Goal: Information Seeking & Learning: Learn about a topic

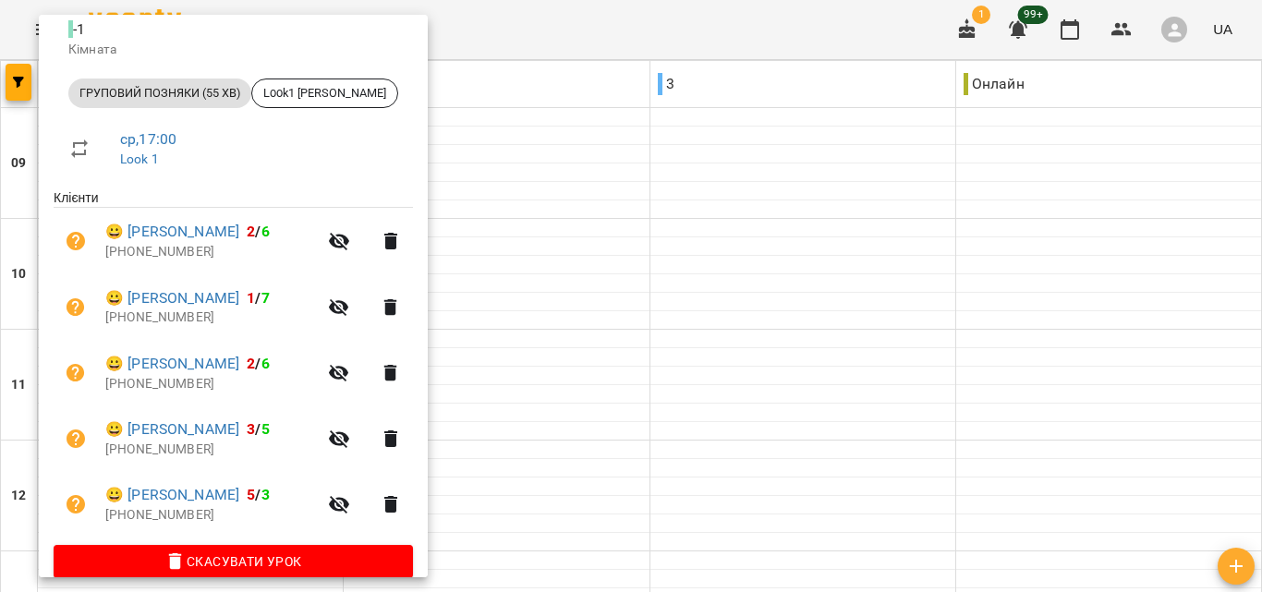
scroll to position [249, 0]
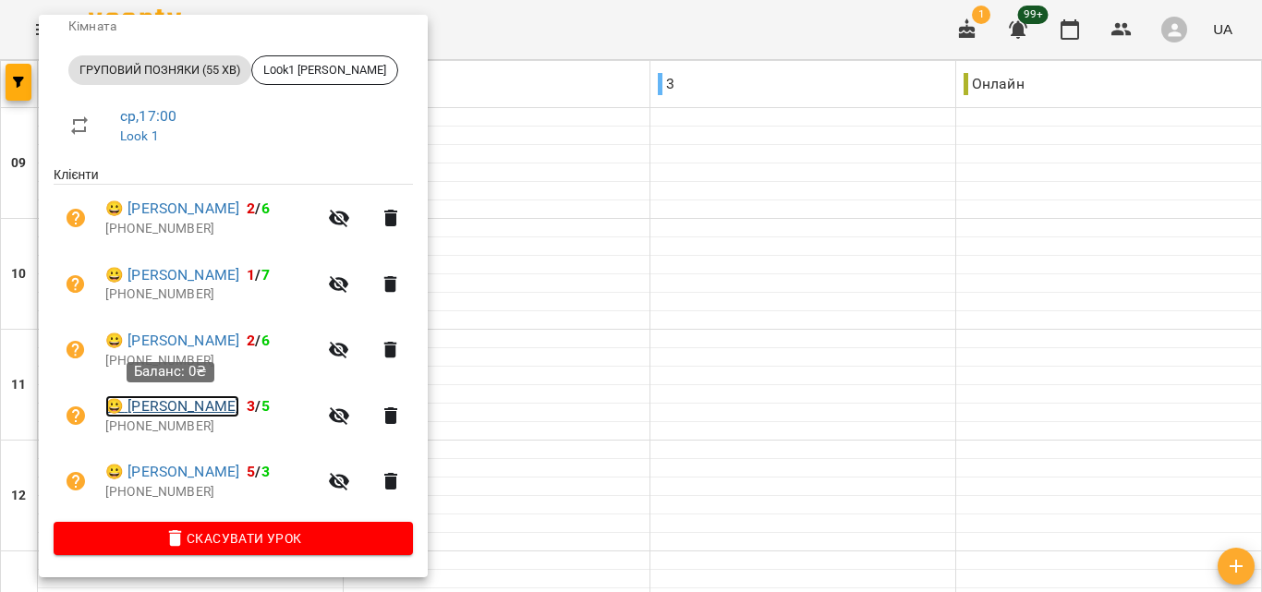
click at [201, 400] on link "😀 [PERSON_NAME]" at bounding box center [172, 406] width 134 height 22
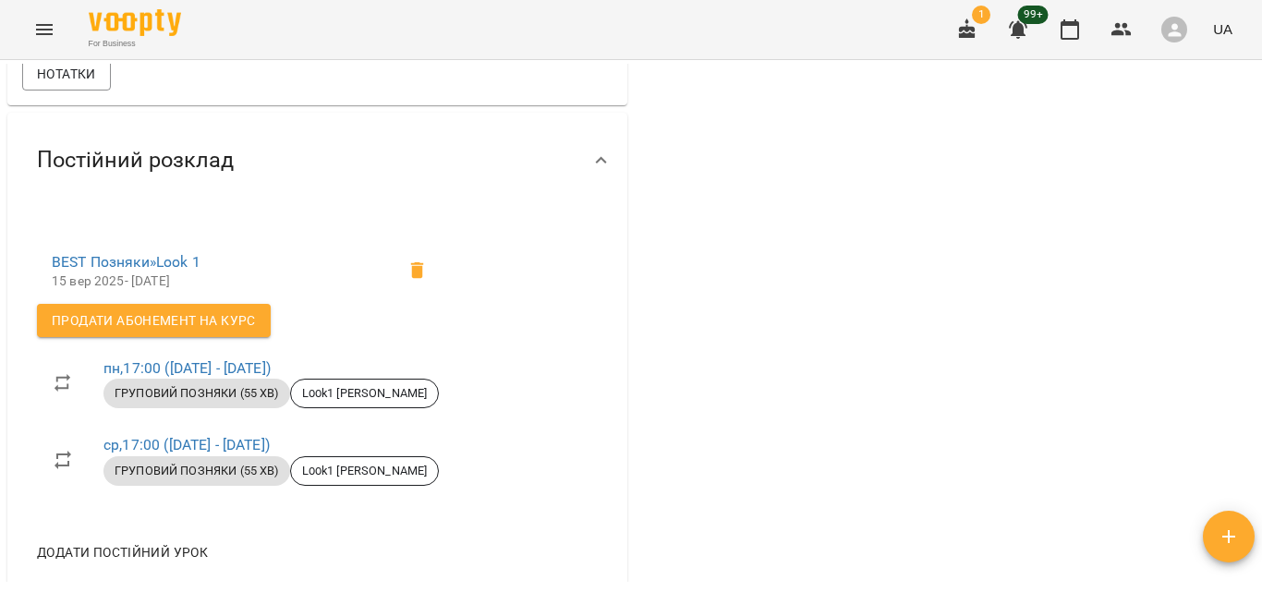
scroll to position [141, 0]
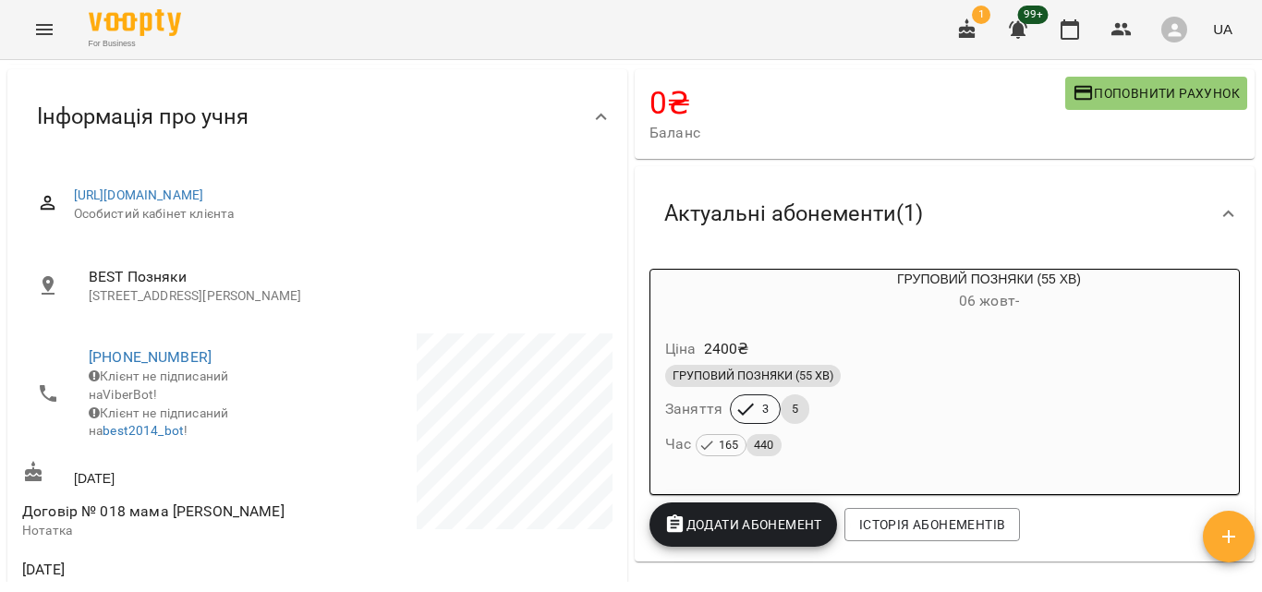
click at [1040, 416] on div "ГРУПОВИЙ ПОЗНЯКИ (55 ХВ) Заняття 3 5 Час 165 440" at bounding box center [945, 411] width 566 height 100
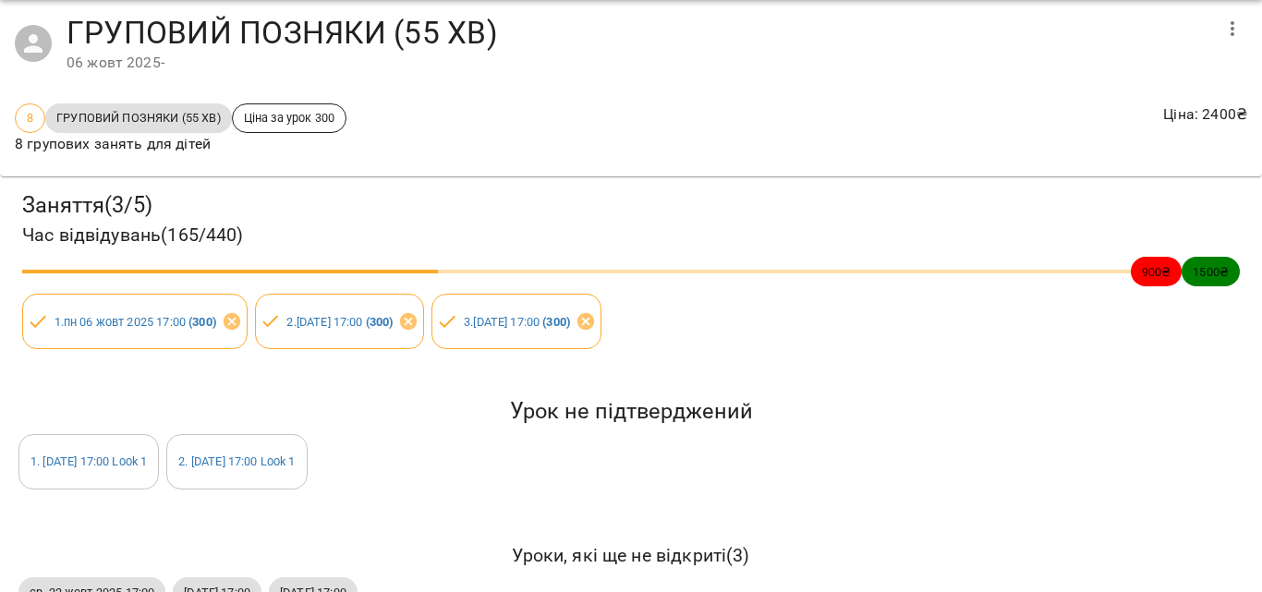
scroll to position [115, 0]
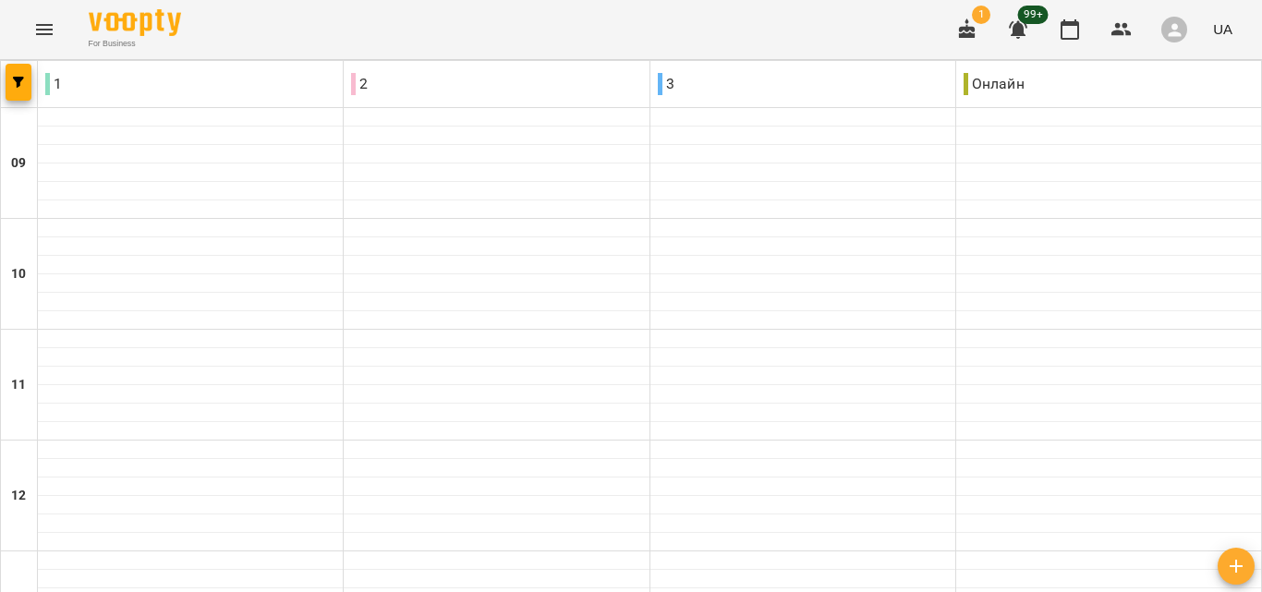
scroll to position [832, 0]
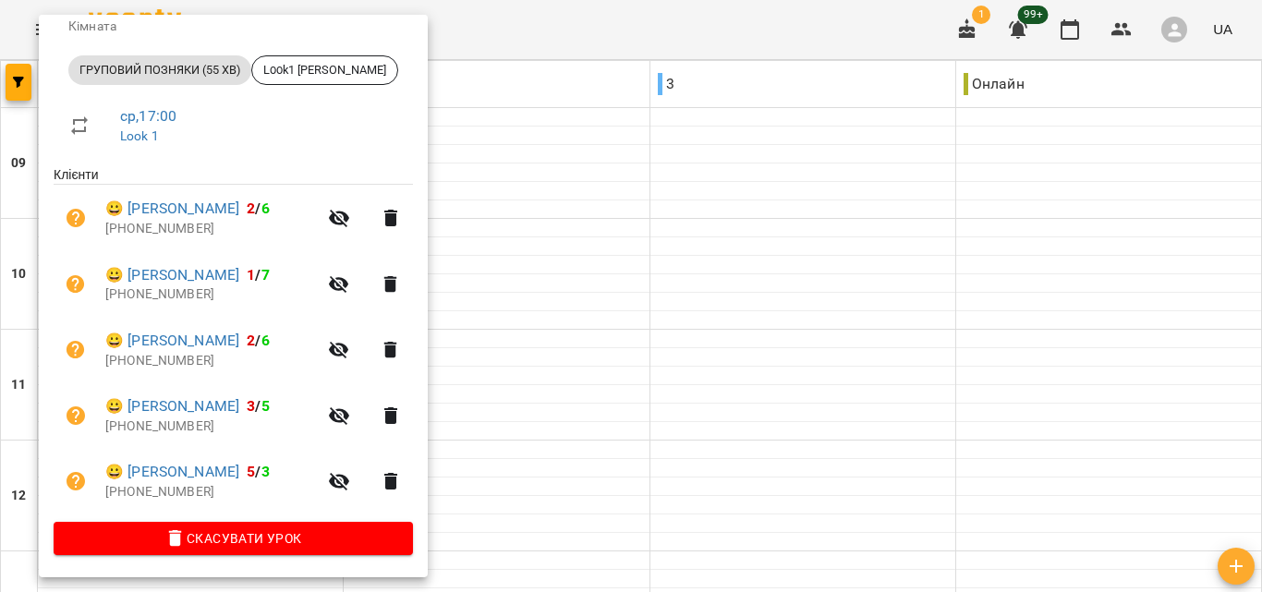
scroll to position [249, 0]
click at [220, 476] on link "😀 [PERSON_NAME]" at bounding box center [172, 472] width 134 height 22
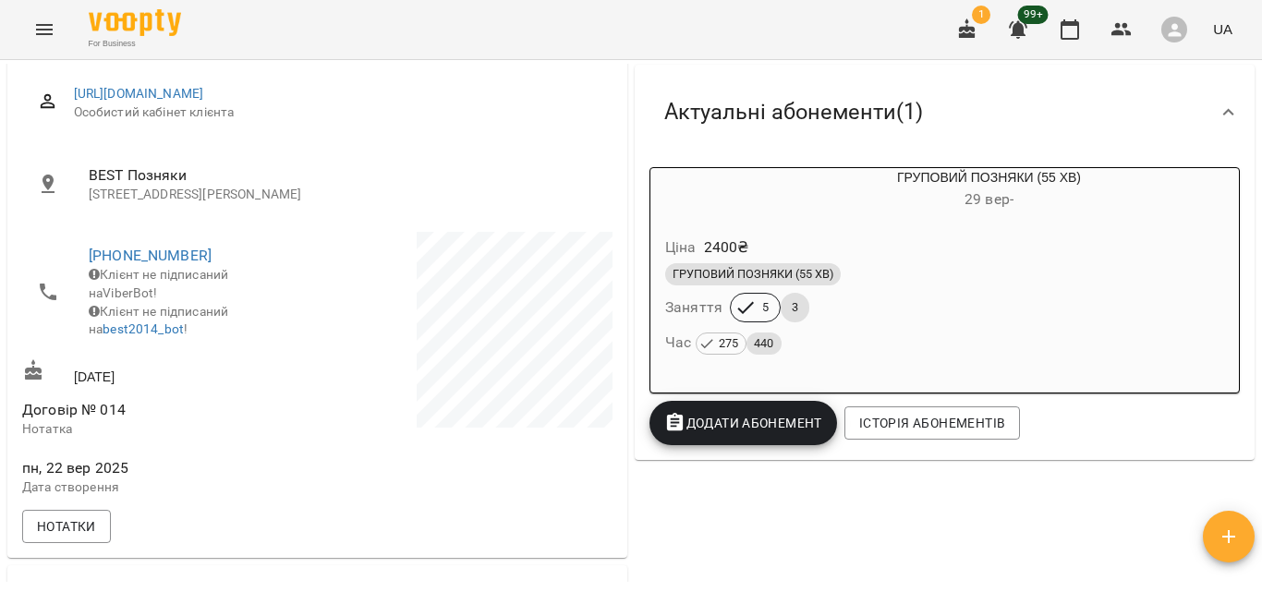
scroll to position [277, 0]
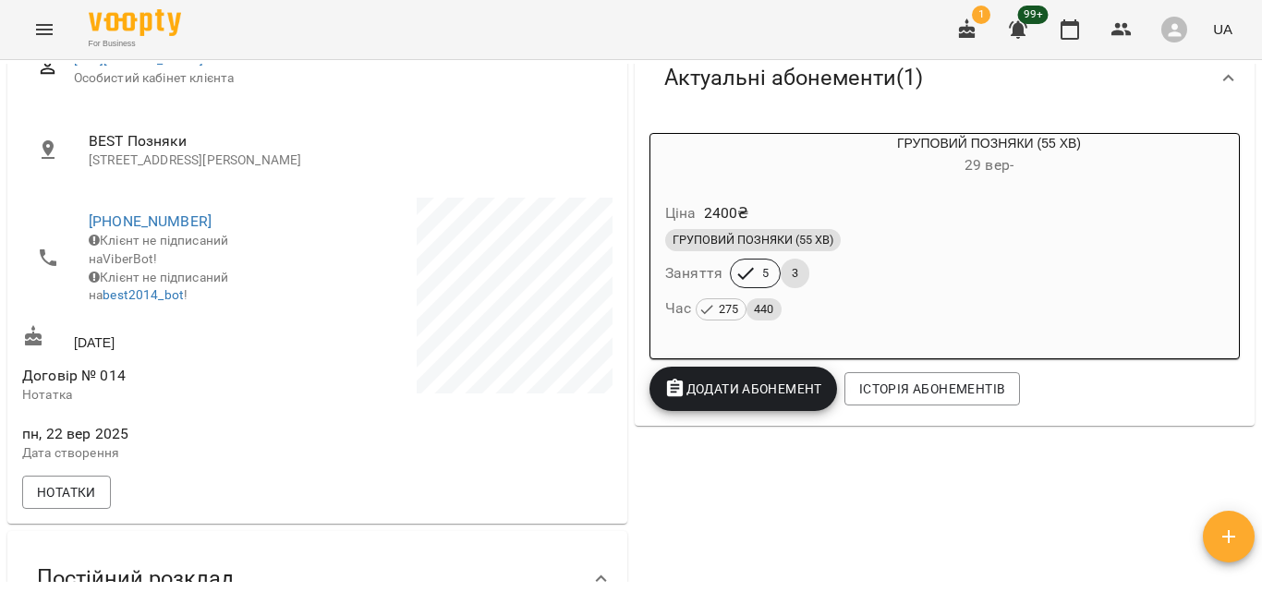
click at [1039, 225] on div "Ціна 2400 ₴" at bounding box center [945, 213] width 566 height 33
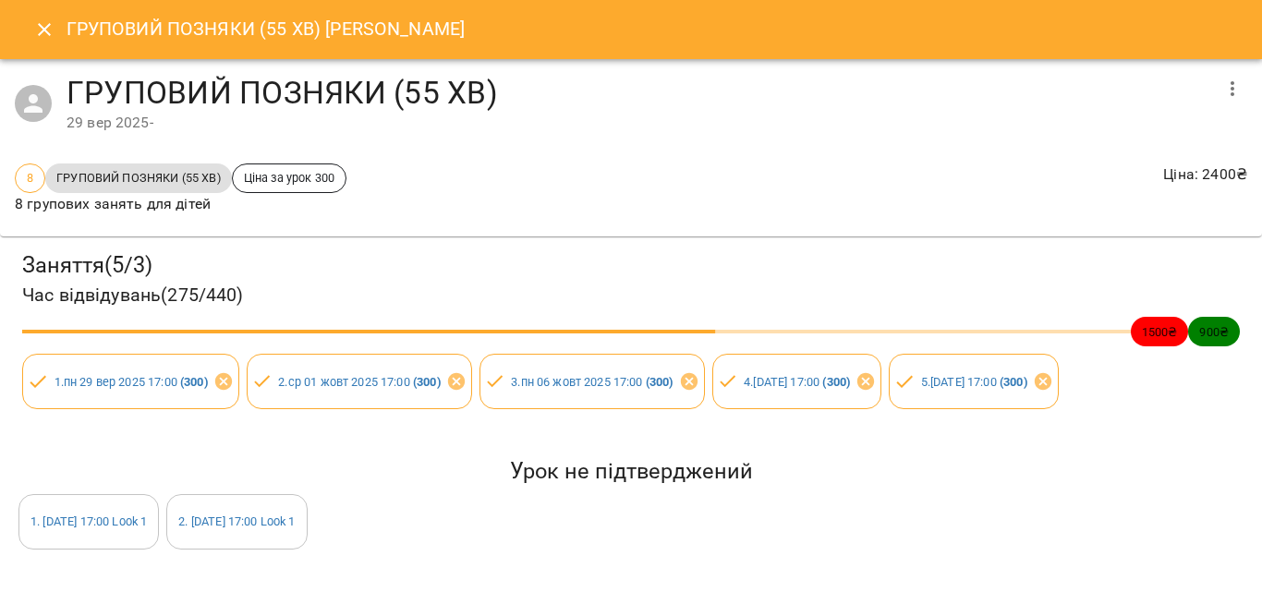
scroll to position [115, 0]
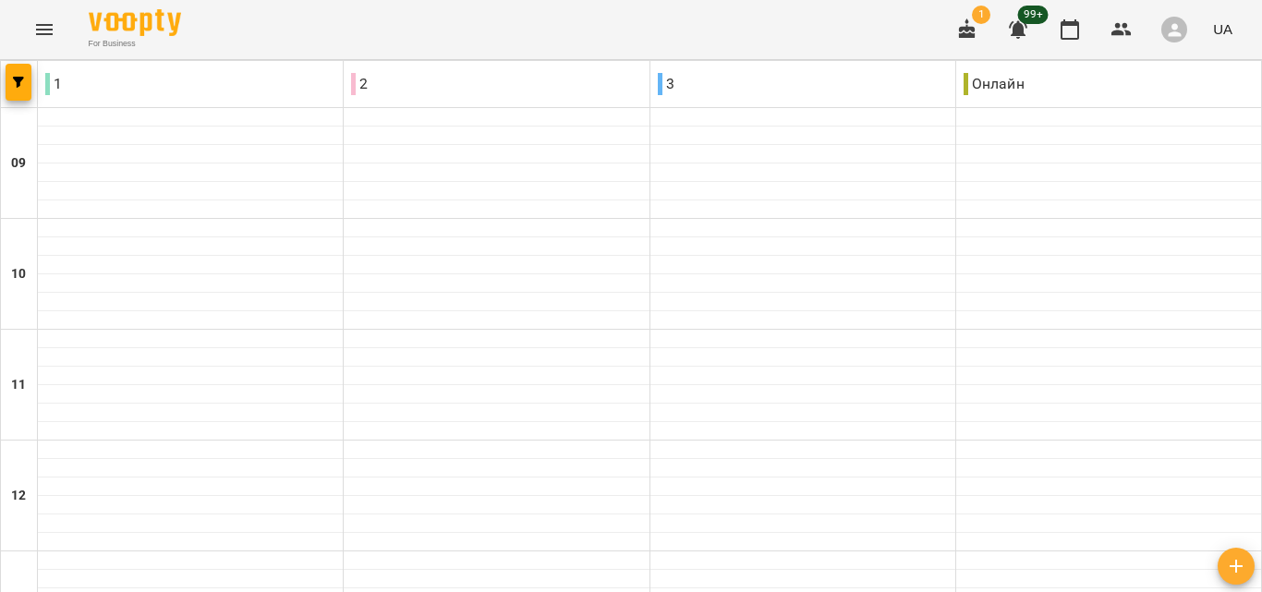
scroll to position [832, 0]
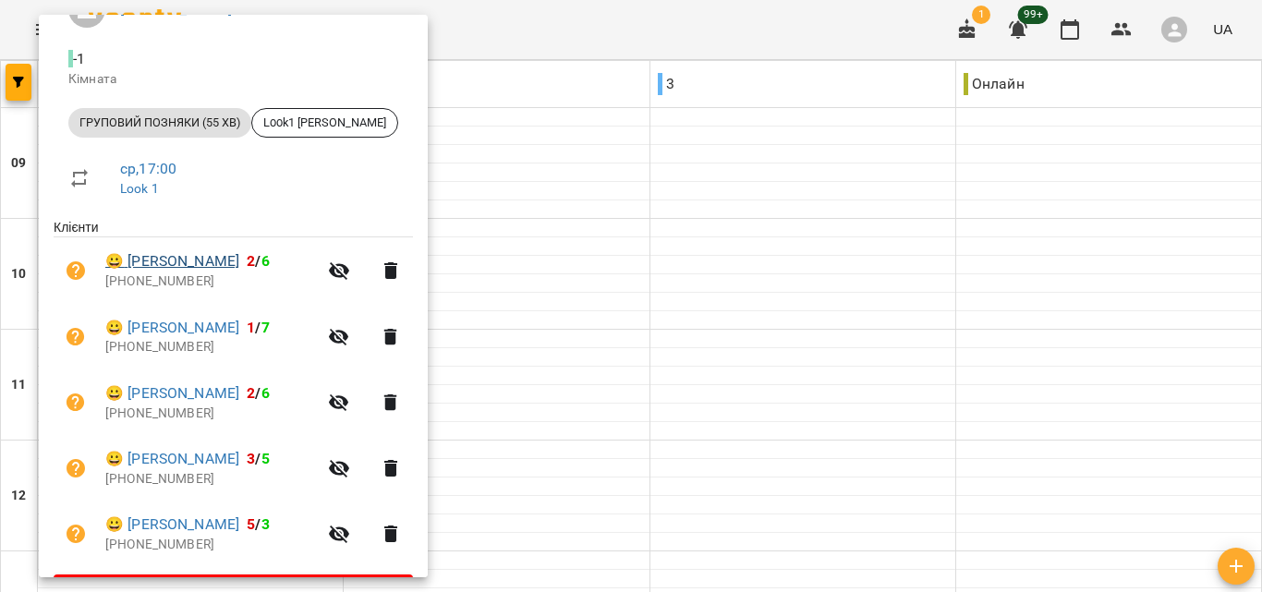
scroll to position [249, 0]
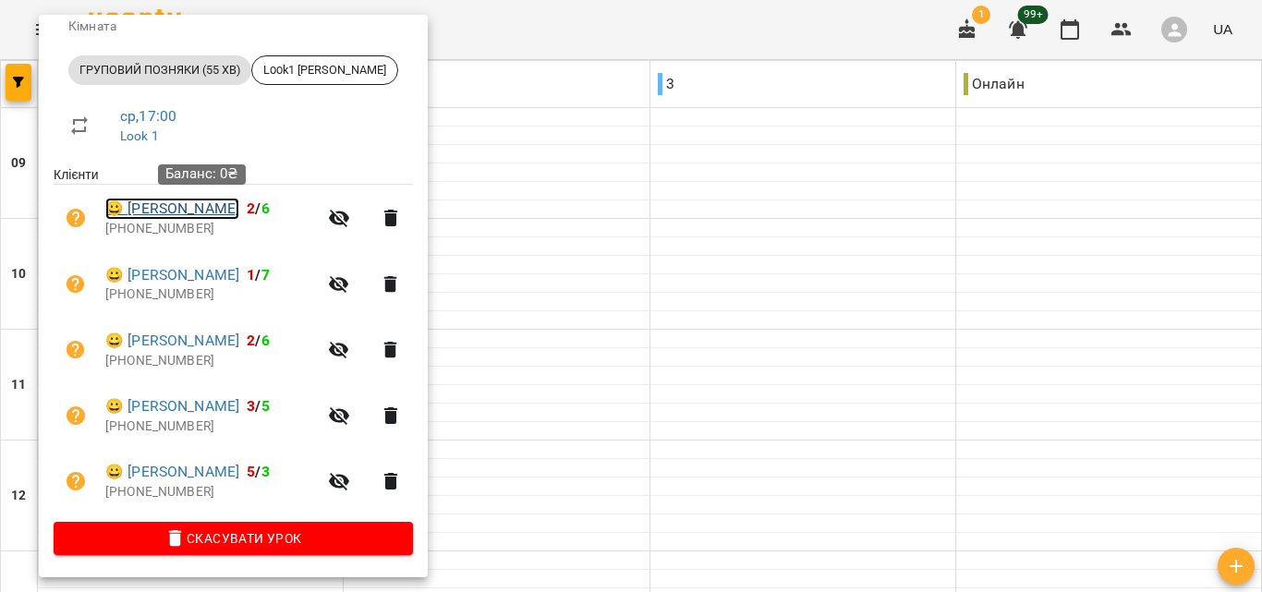
click at [204, 213] on link "😀 [PERSON_NAME]" at bounding box center [172, 209] width 134 height 22
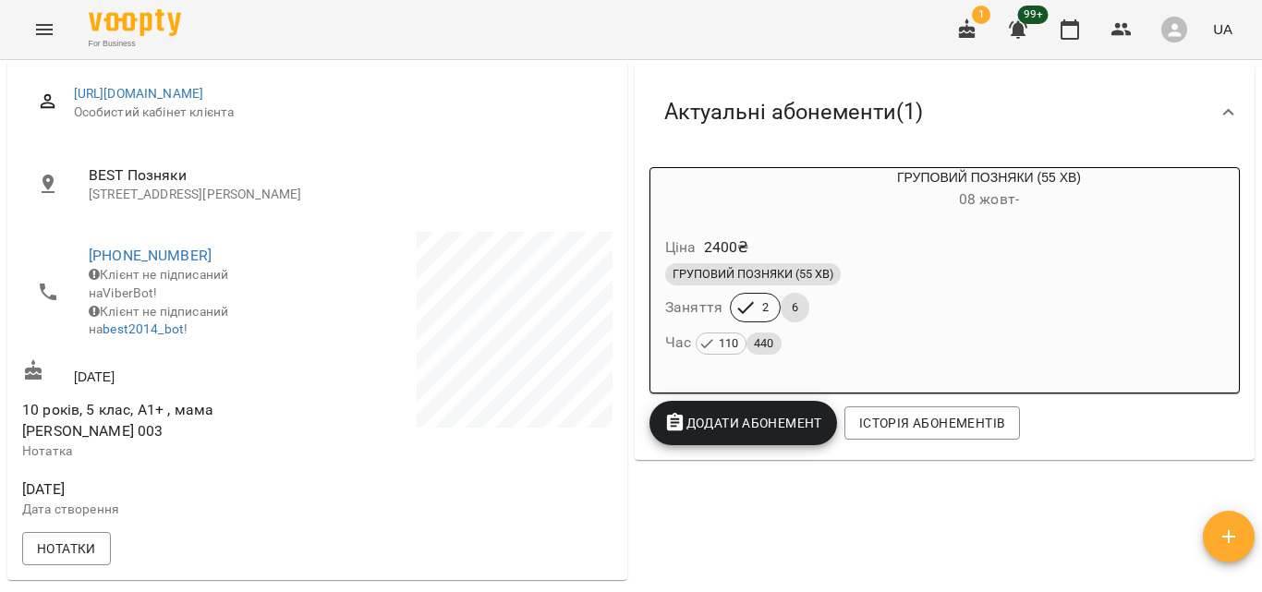
scroll to position [277, 0]
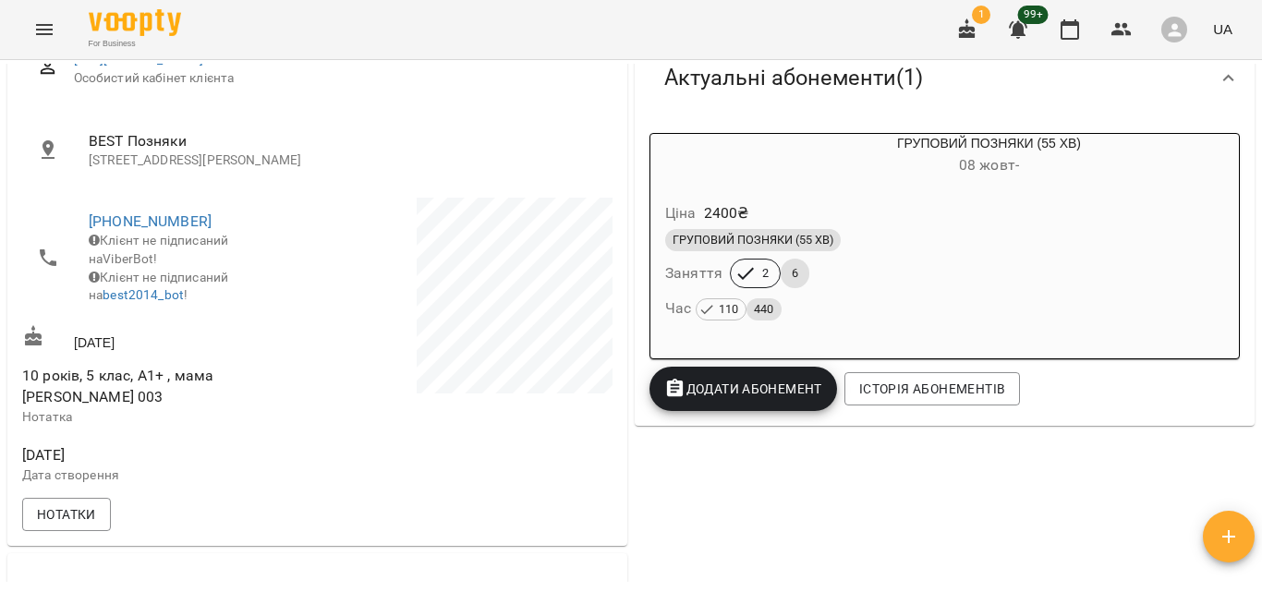
click at [964, 231] on div "ГРУПОВИЙ ПОЗНЯКИ (55 ХВ)" at bounding box center [944, 240] width 559 height 22
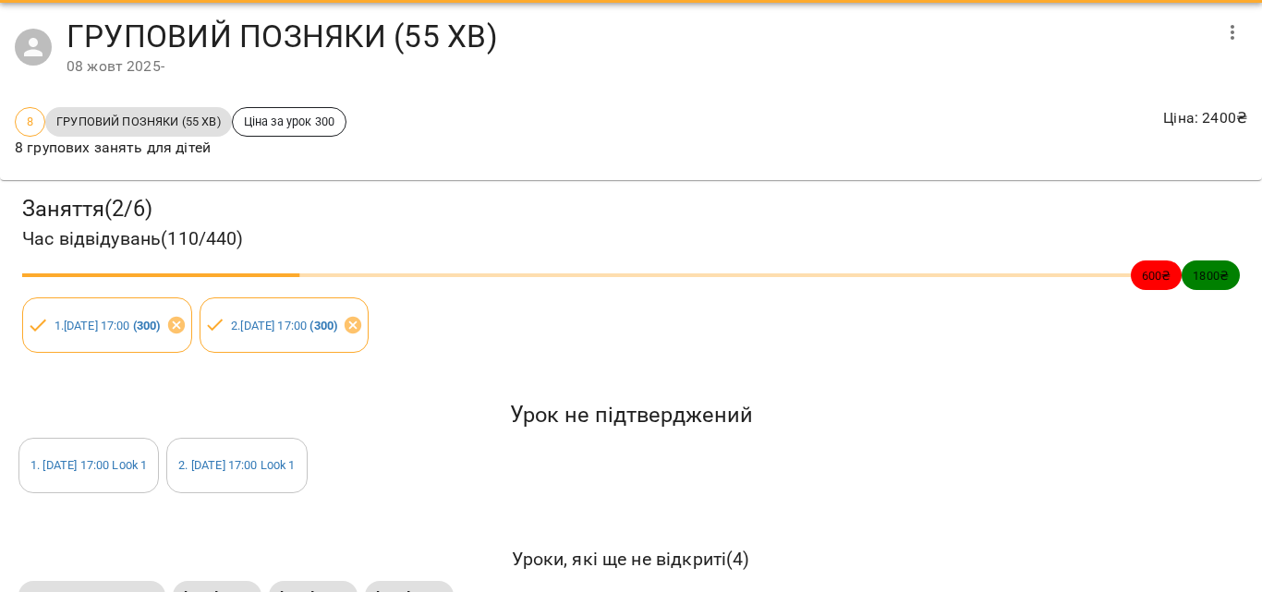
scroll to position [115, 0]
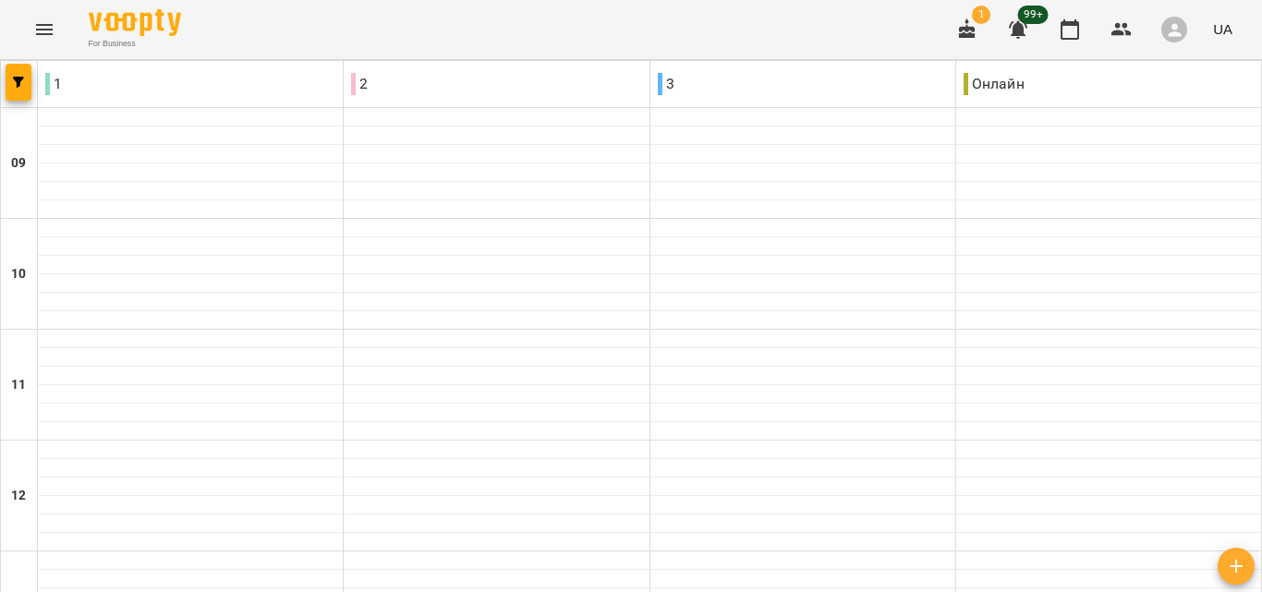
scroll to position [739, 0]
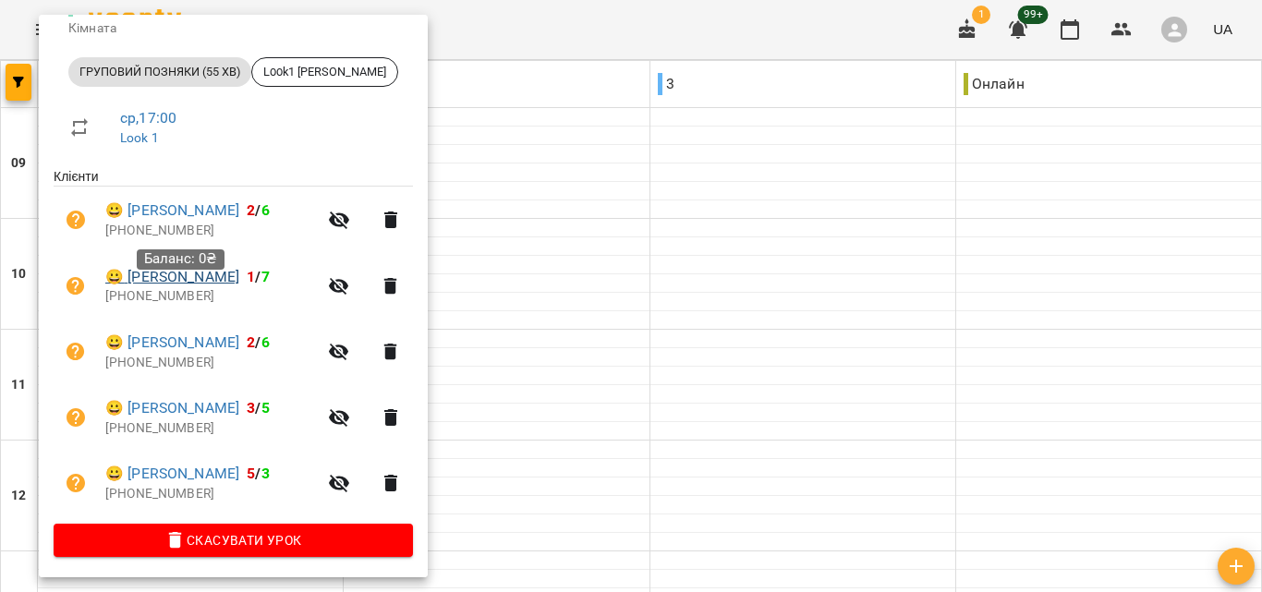
scroll to position [249, 0]
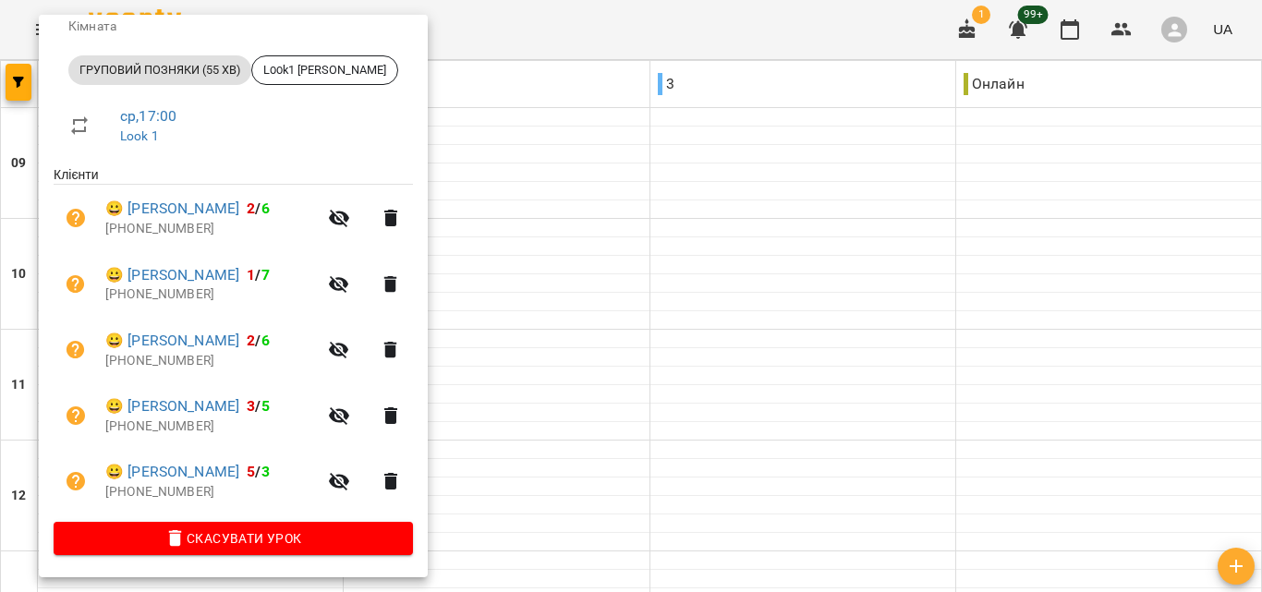
click at [565, 184] on div at bounding box center [631, 296] width 1262 height 592
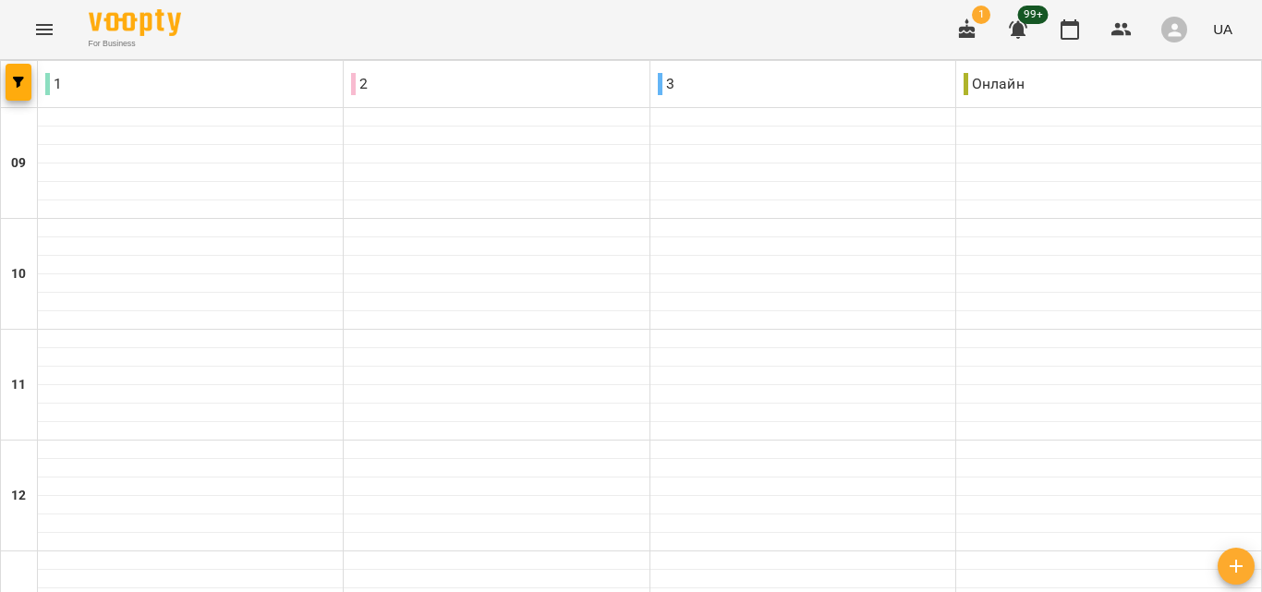
scroll to position [924, 0]
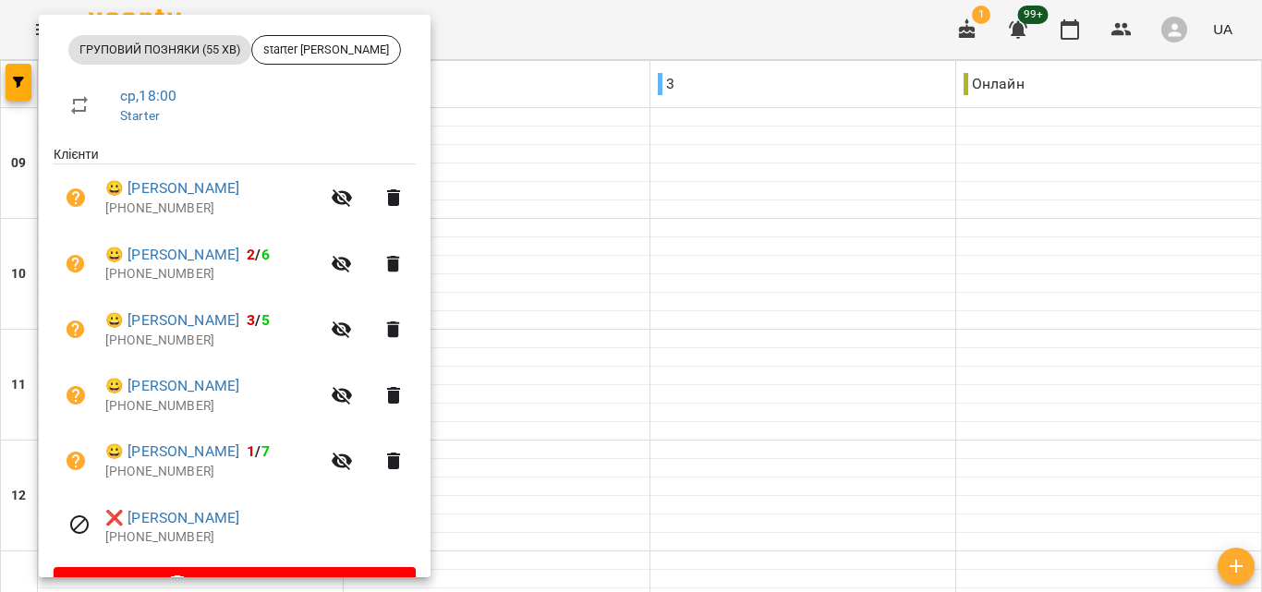
scroll to position [277, 0]
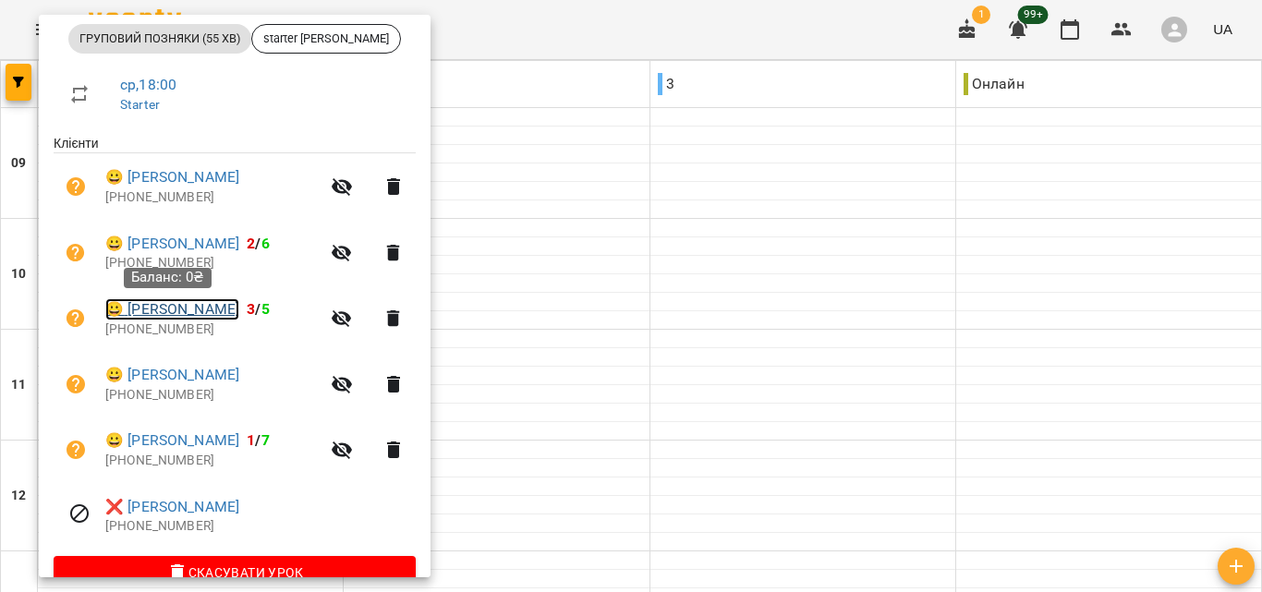
click at [199, 307] on link "😀 [PERSON_NAME]" at bounding box center [172, 309] width 134 height 22
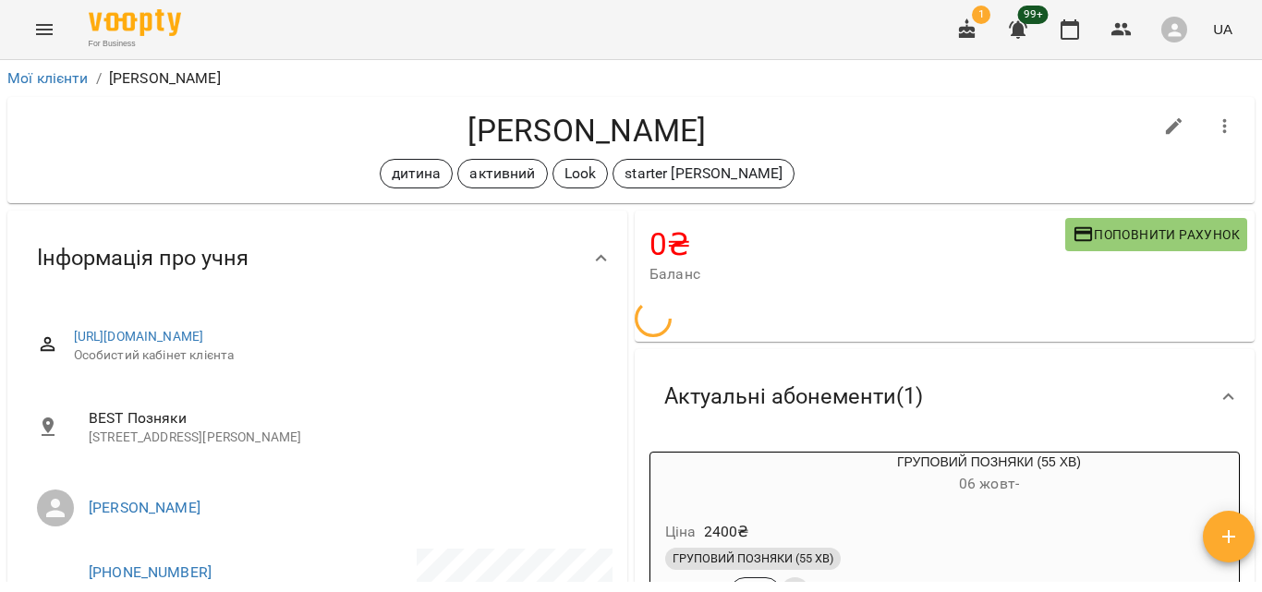
scroll to position [420, 0]
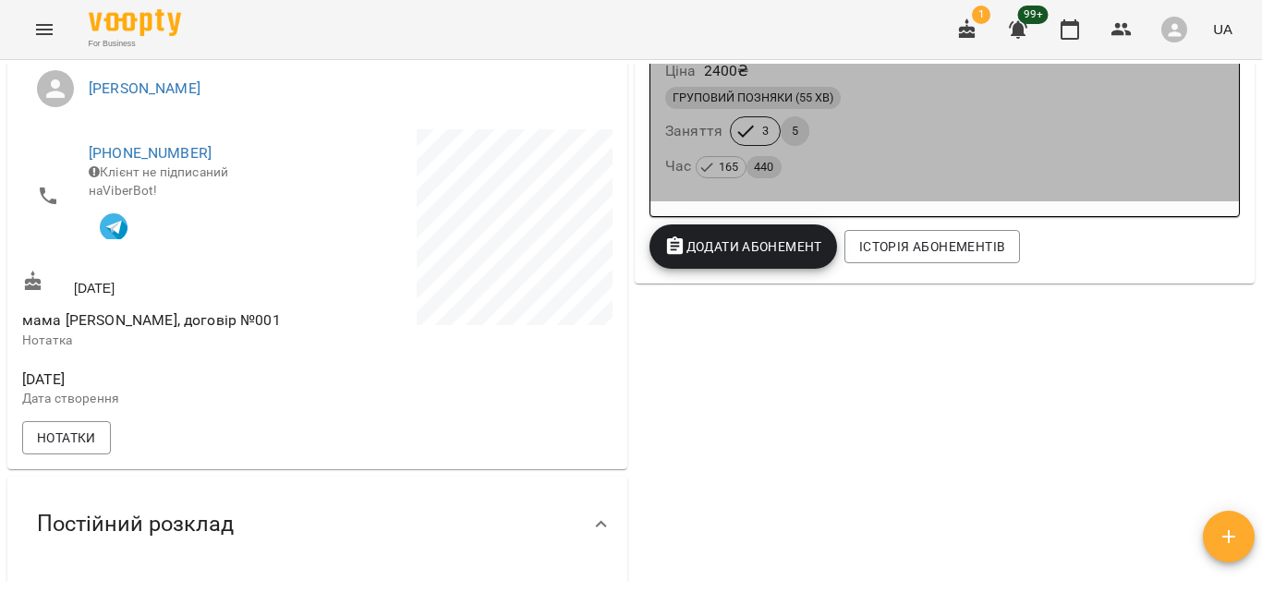
click at [972, 131] on div "ГРУПОВИЙ ПОЗНЯКИ (55 ХВ) Заняття 3 5 Час 165 440" at bounding box center [945, 133] width 566 height 100
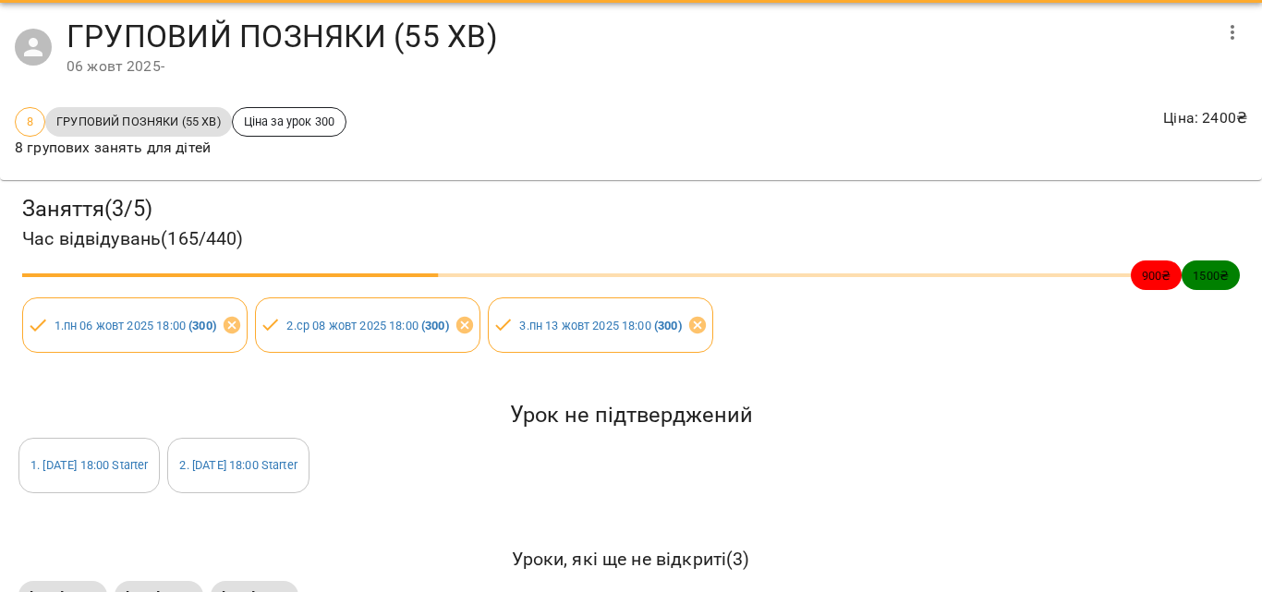
scroll to position [115, 0]
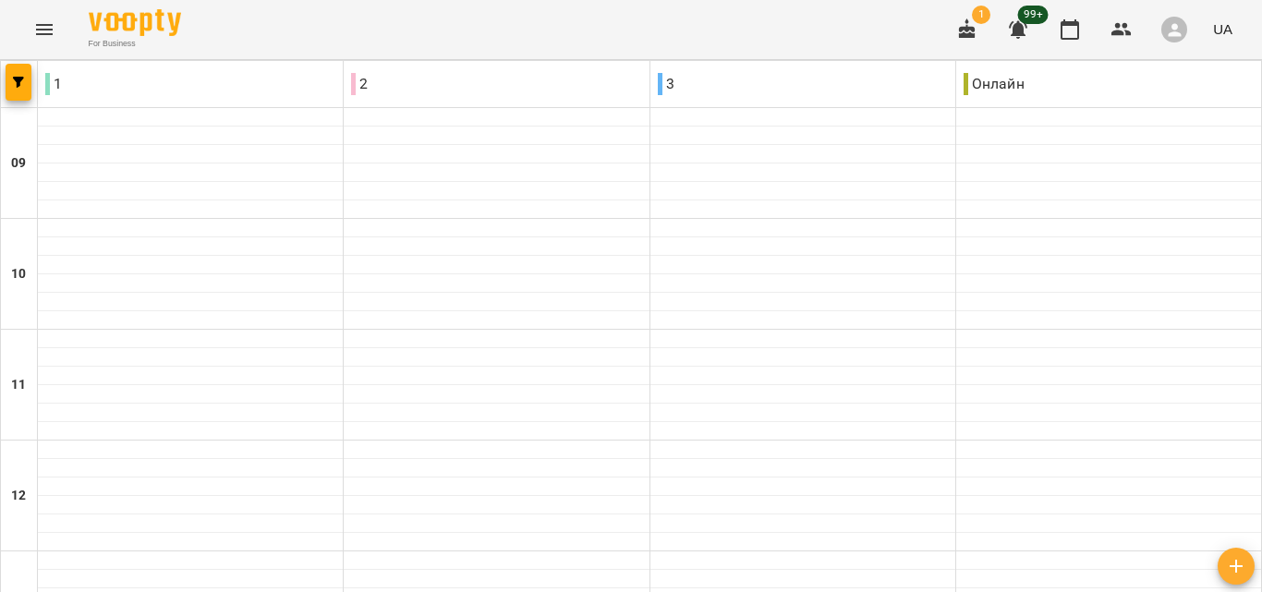
scroll to position [924, 0]
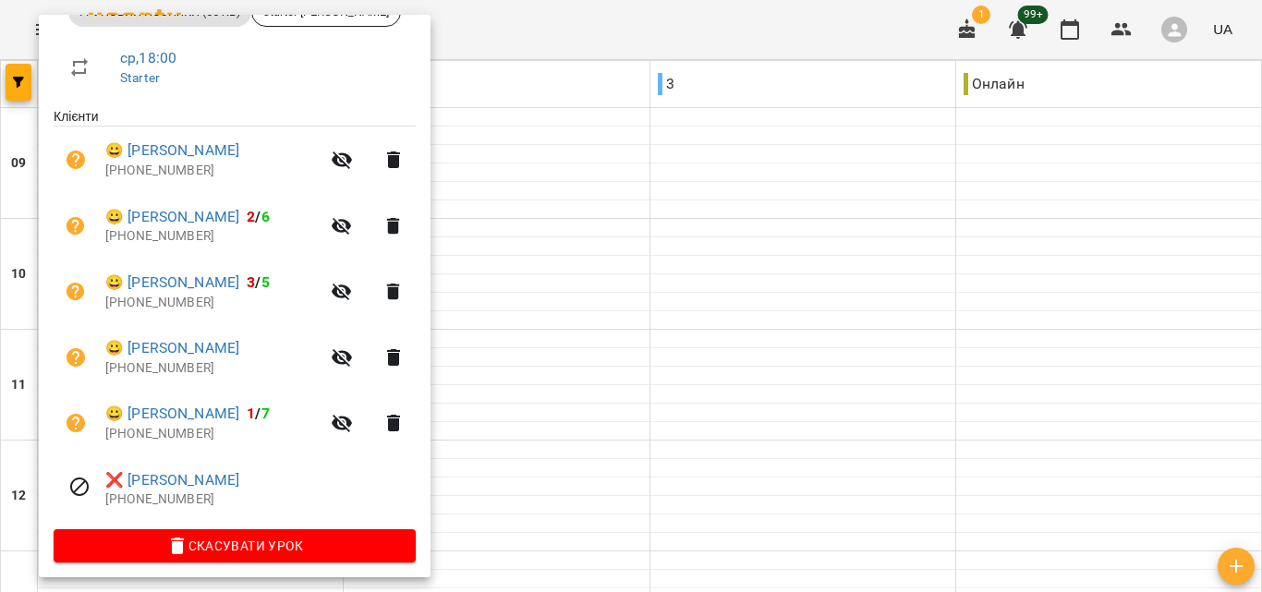
scroll to position [314, 0]
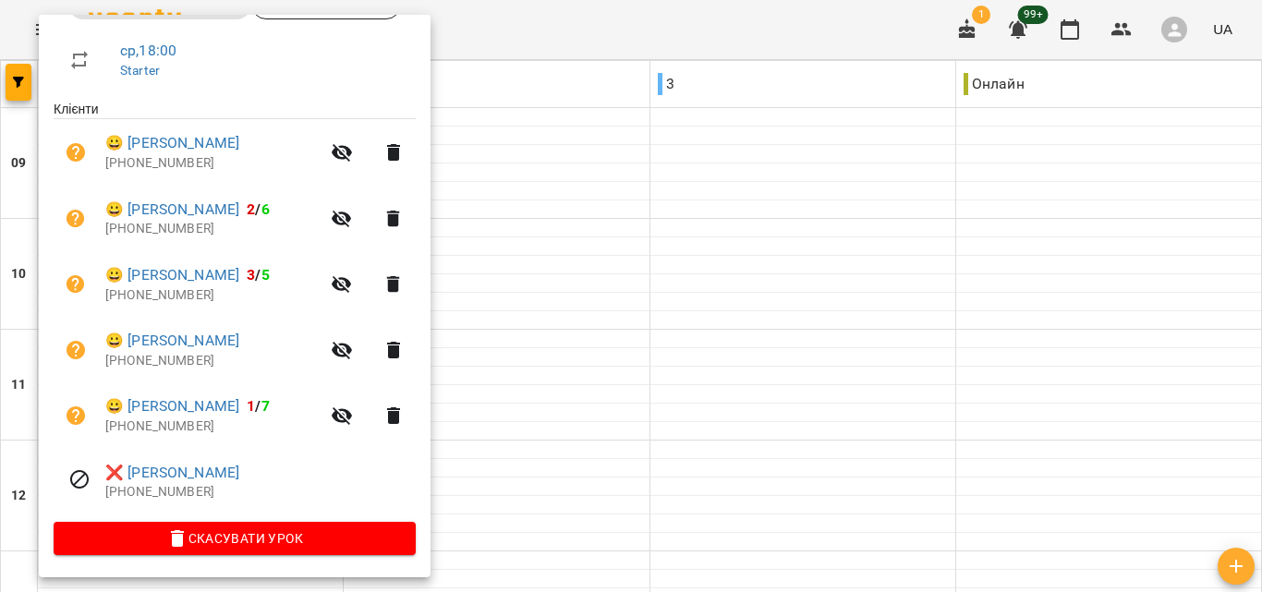
click at [507, 190] on div at bounding box center [631, 296] width 1262 height 592
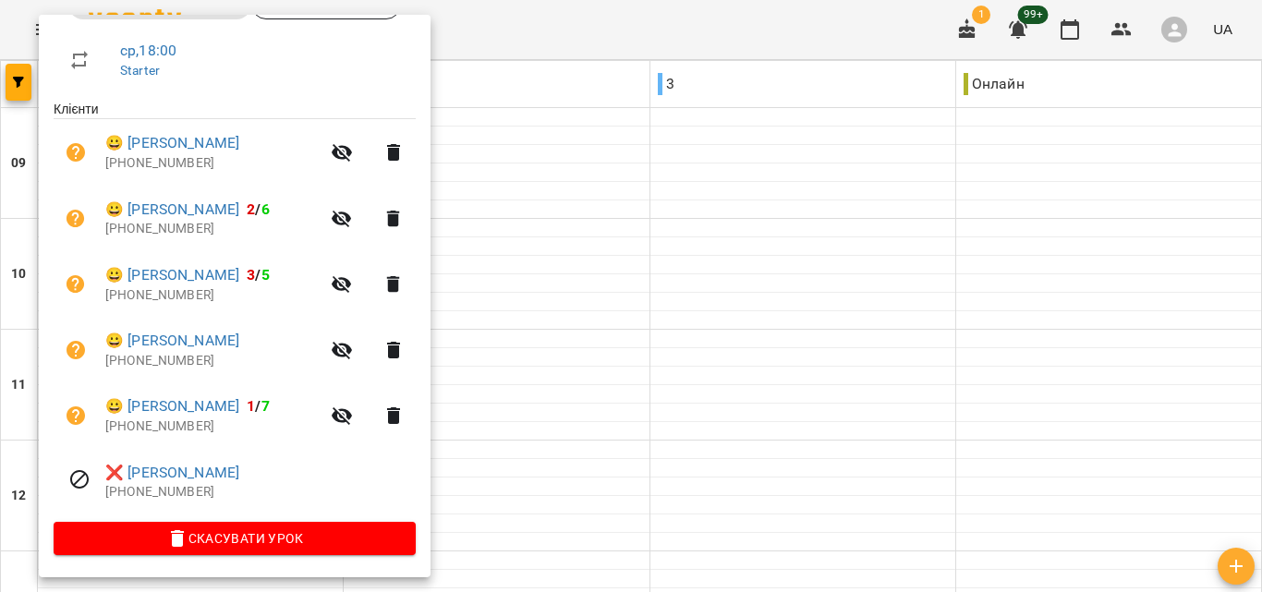
click at [523, 146] on div at bounding box center [631, 296] width 1262 height 592
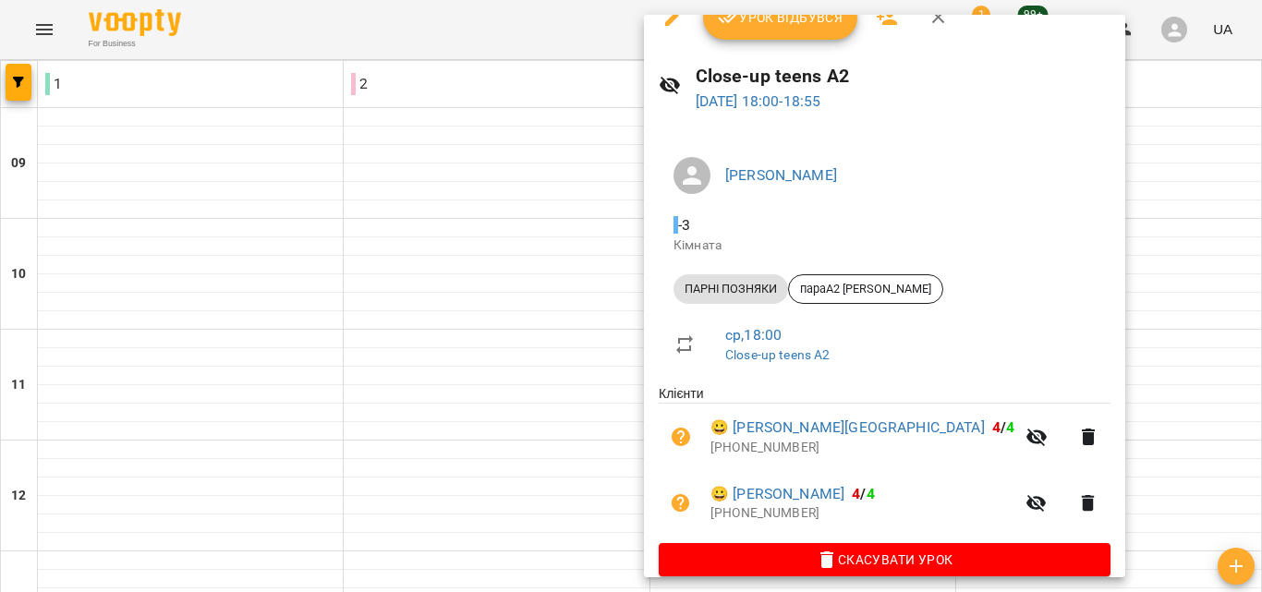
scroll to position [51, 0]
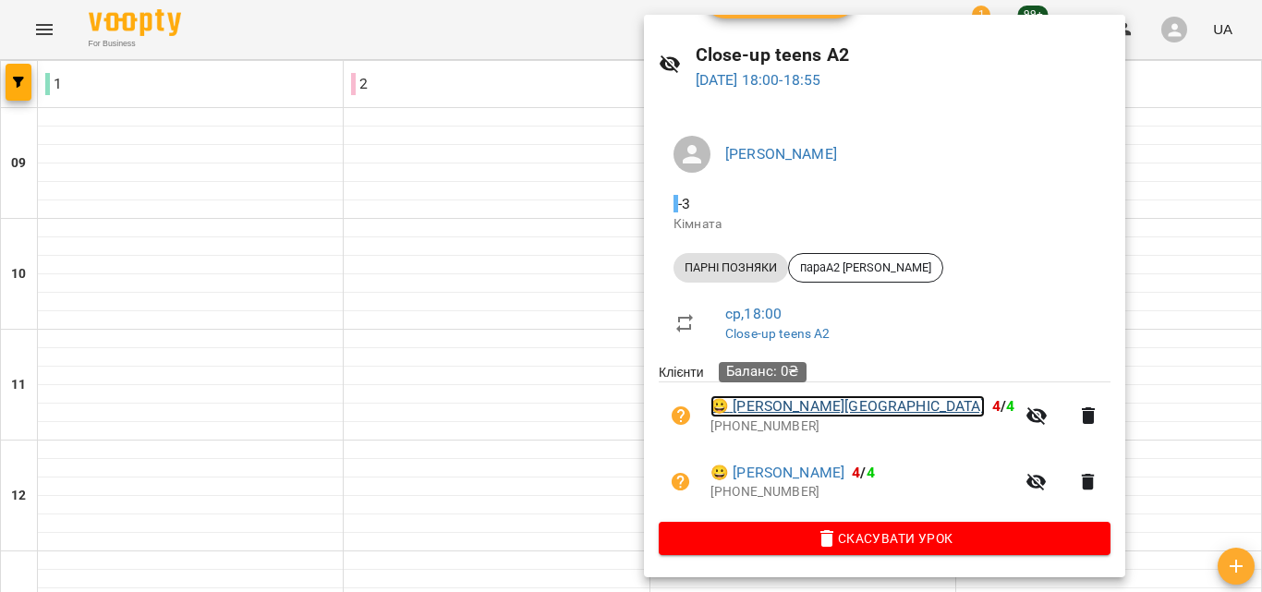
click at [753, 414] on link "😀 [PERSON_NAME]" at bounding box center [848, 406] width 274 height 22
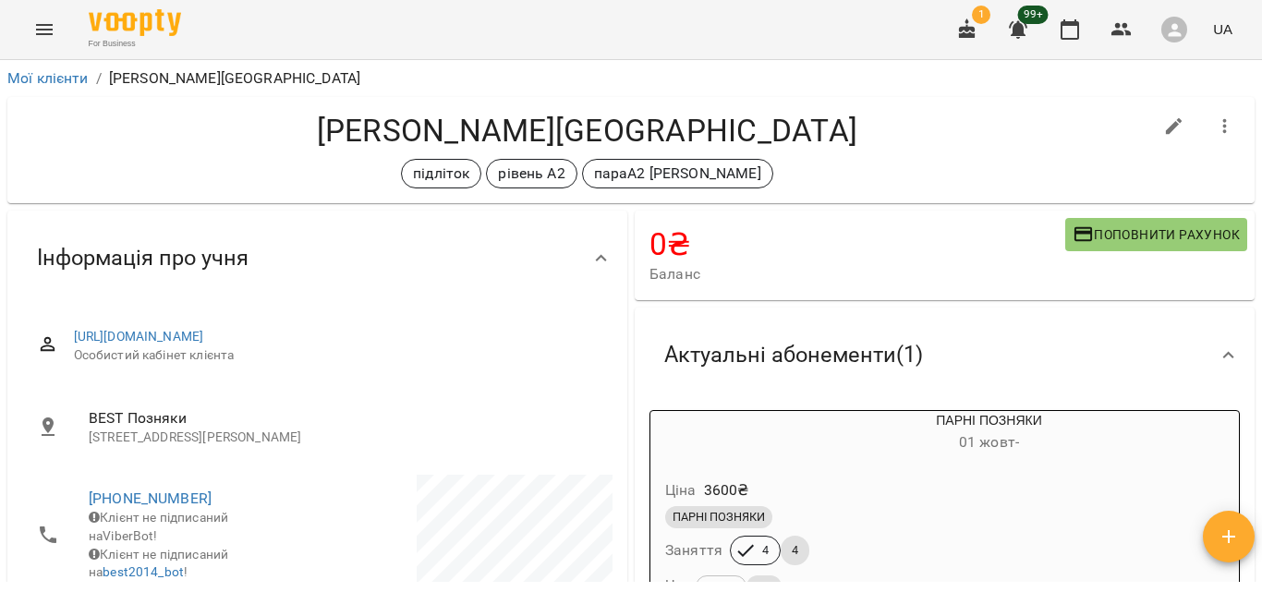
scroll to position [462, 0]
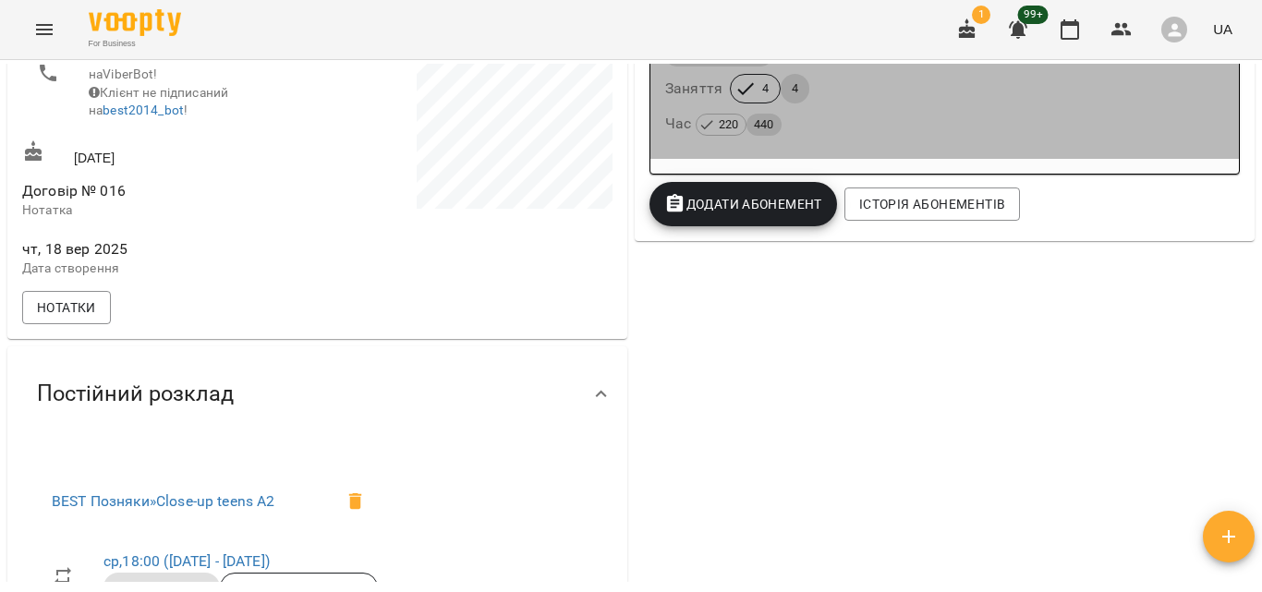
click at [967, 122] on div "Час 220 440" at bounding box center [944, 124] width 559 height 26
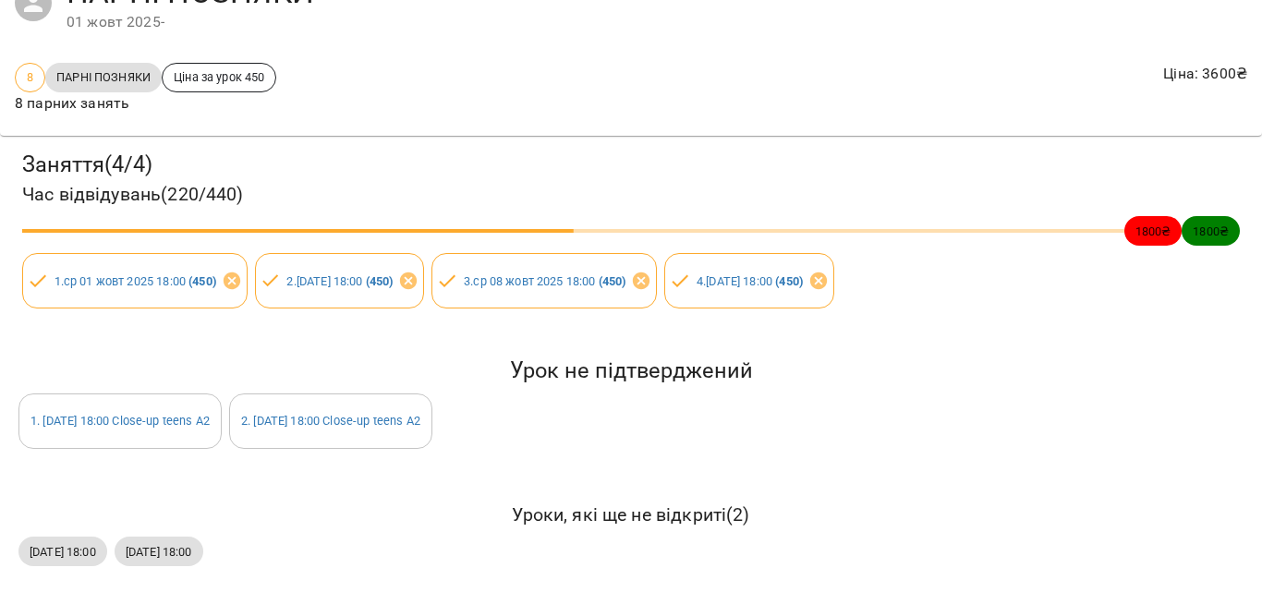
scroll to position [115, 0]
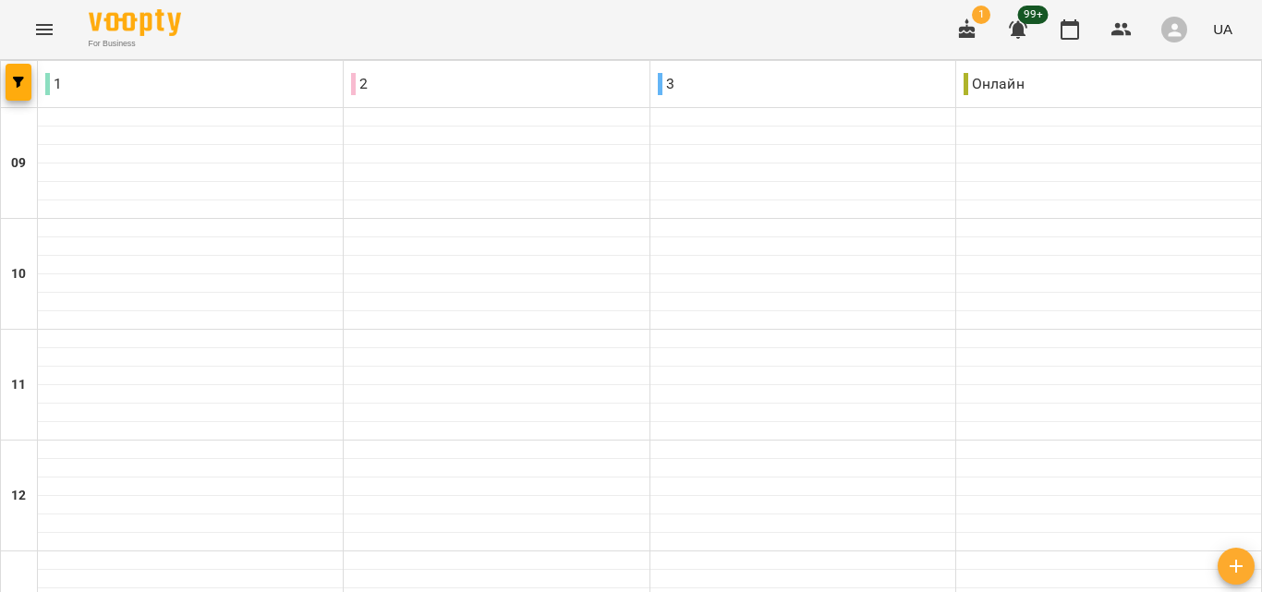
scroll to position [969, 0]
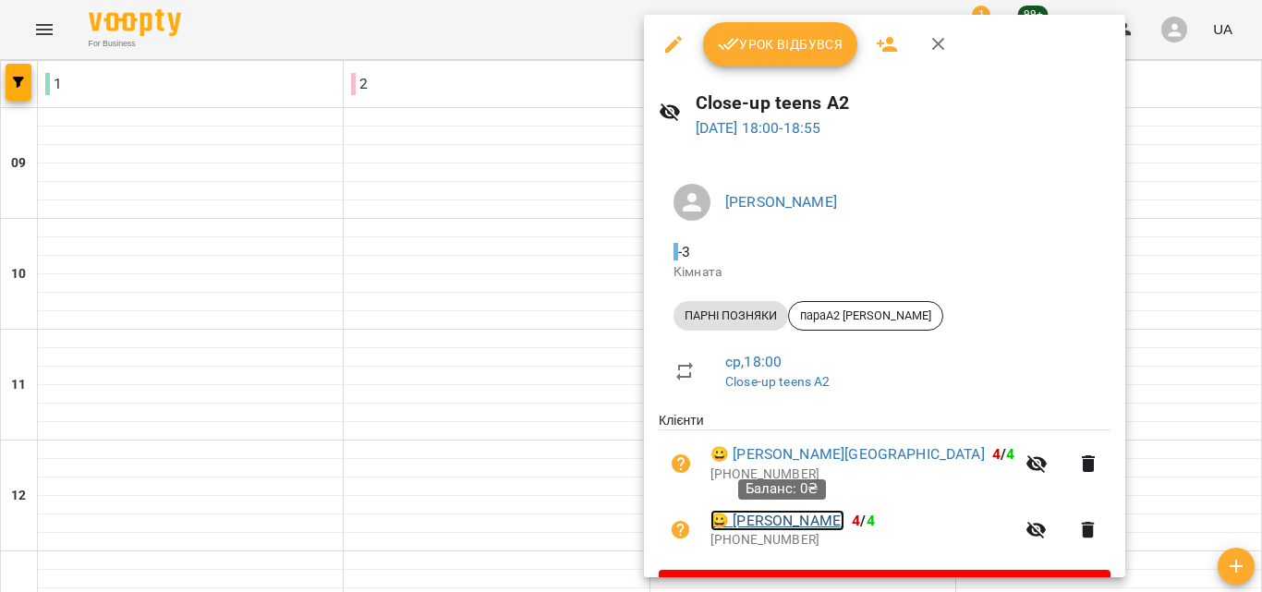
click at [783, 522] on link "😀 [PERSON_NAME]" at bounding box center [778, 521] width 134 height 22
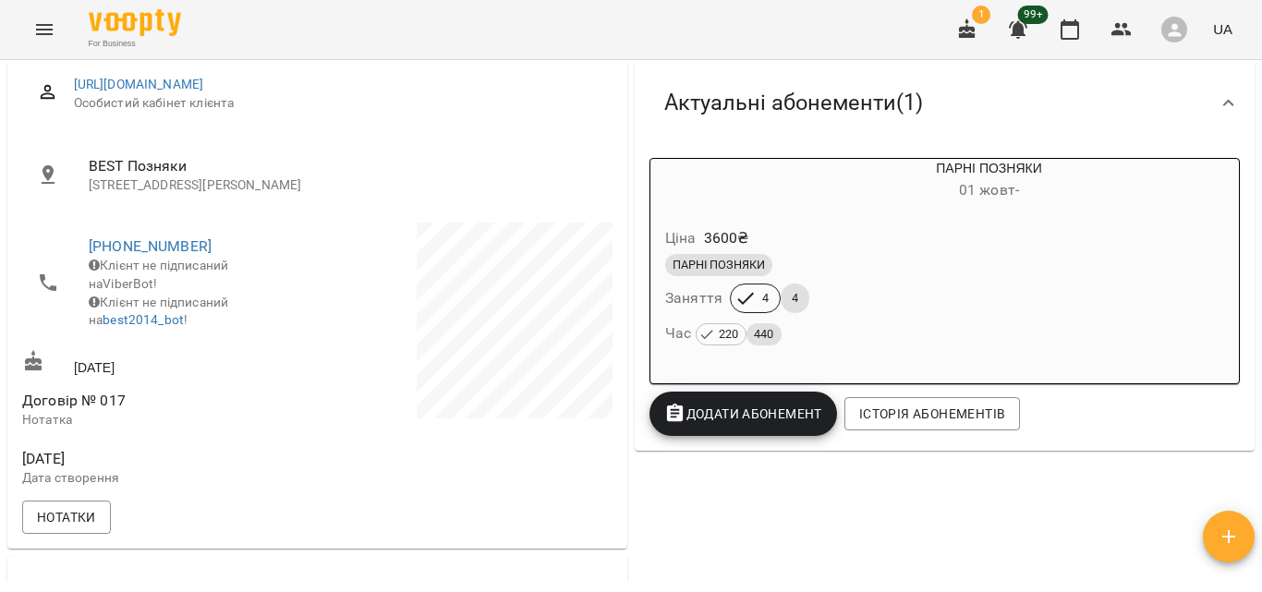
scroll to position [277, 0]
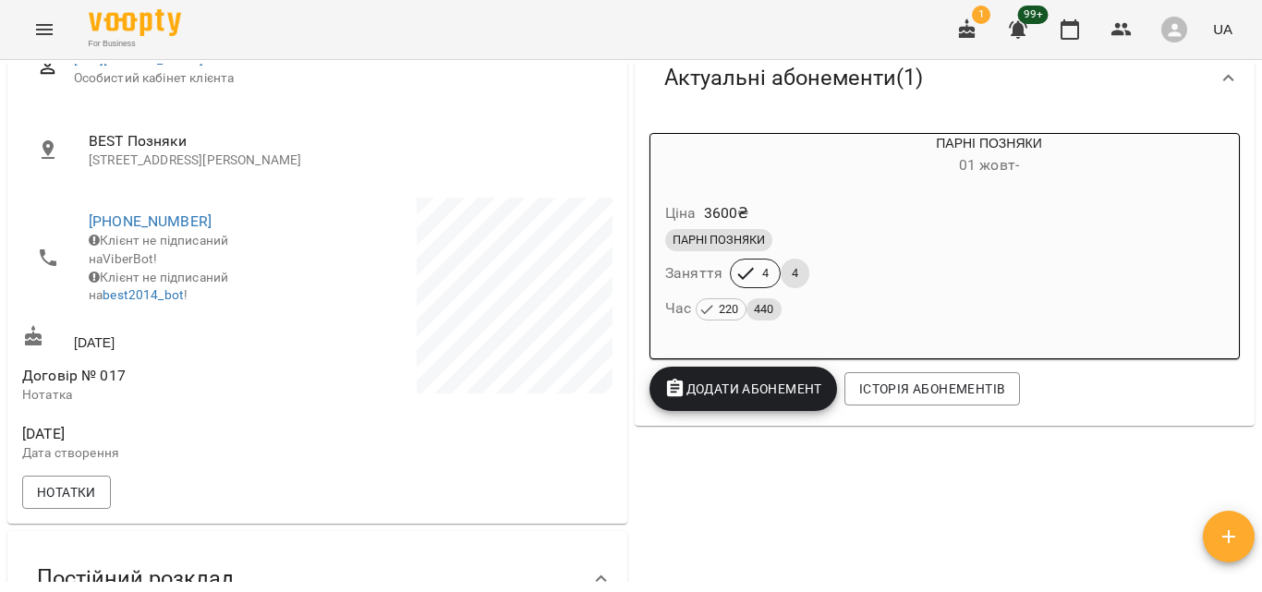
click at [863, 235] on div "ПАРНІ ПОЗНЯКИ" at bounding box center [944, 240] width 559 height 22
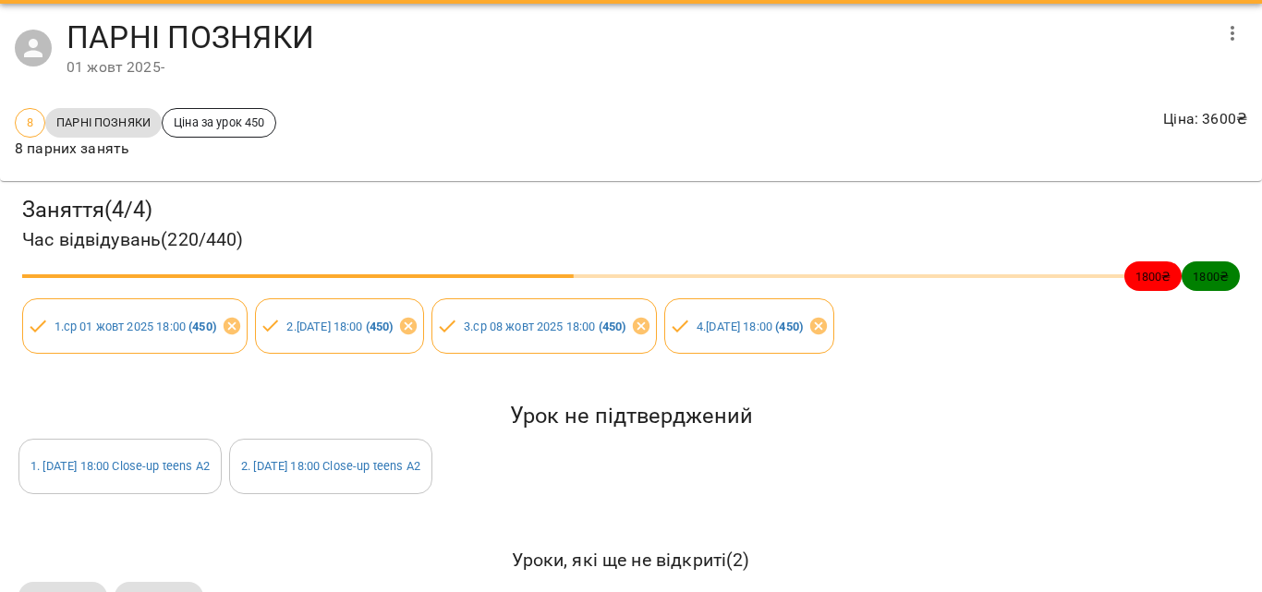
scroll to position [115, 0]
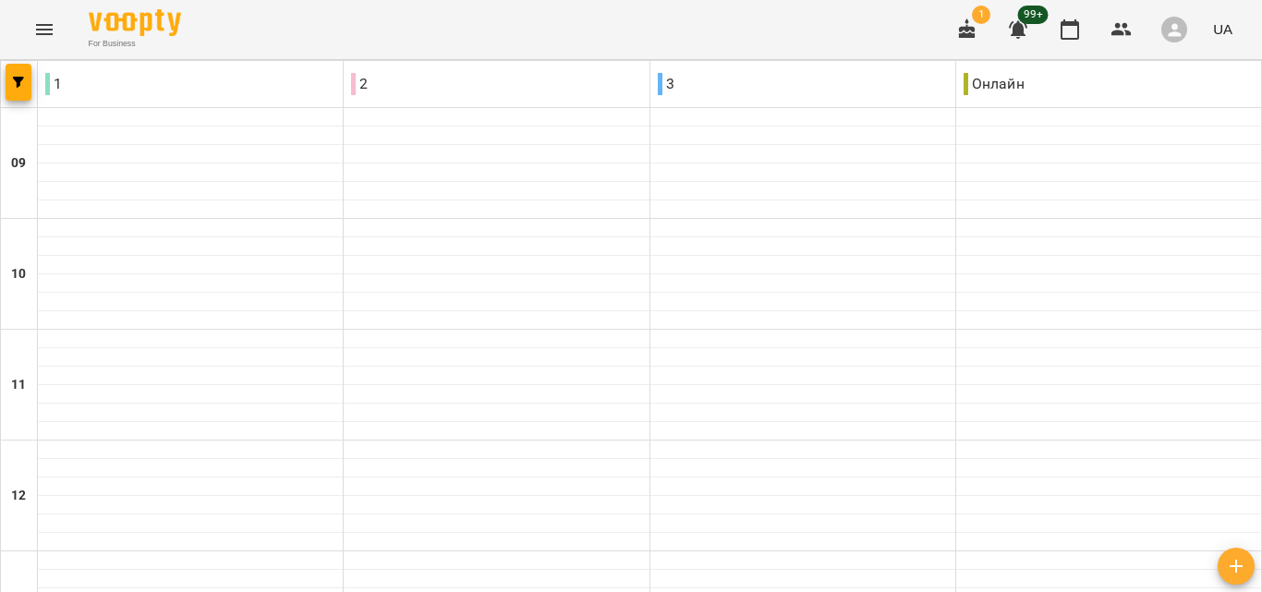
scroll to position [969, 0]
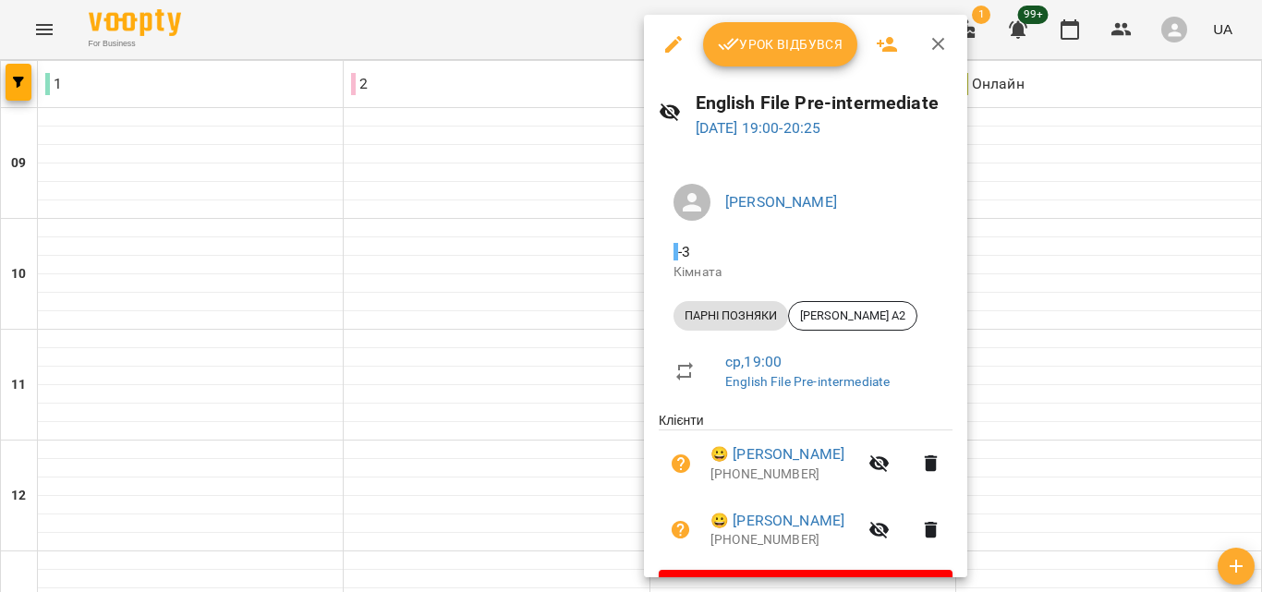
click at [465, 225] on div at bounding box center [631, 296] width 1262 height 592
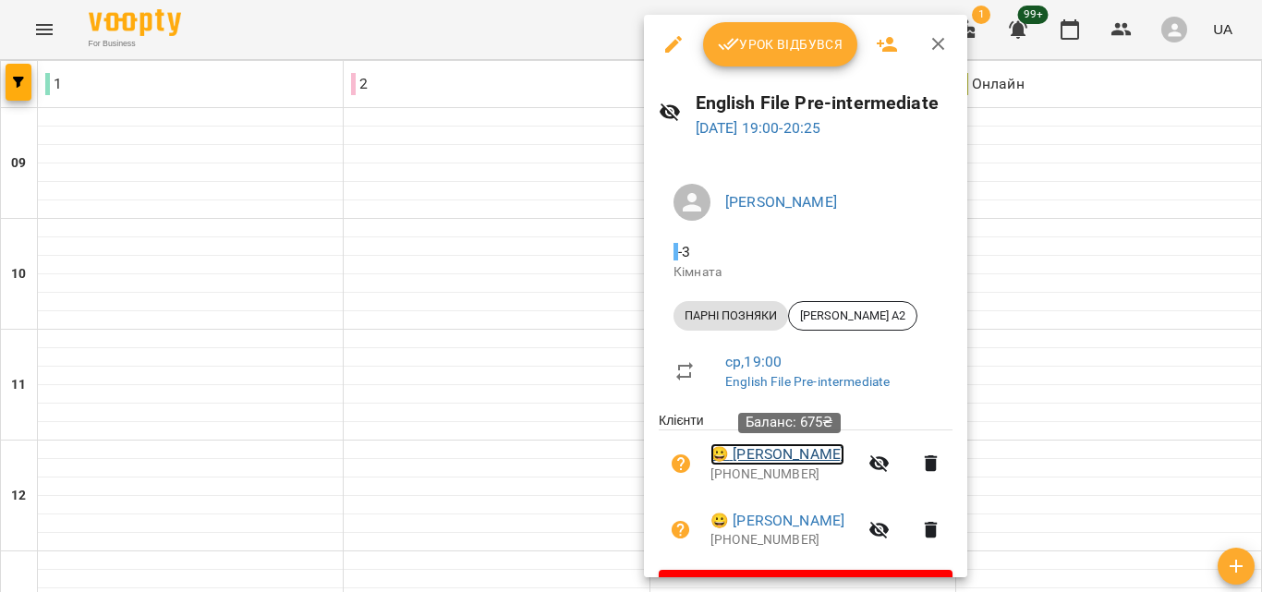
click at [765, 451] on link "😀 [PERSON_NAME]" at bounding box center [778, 455] width 134 height 22
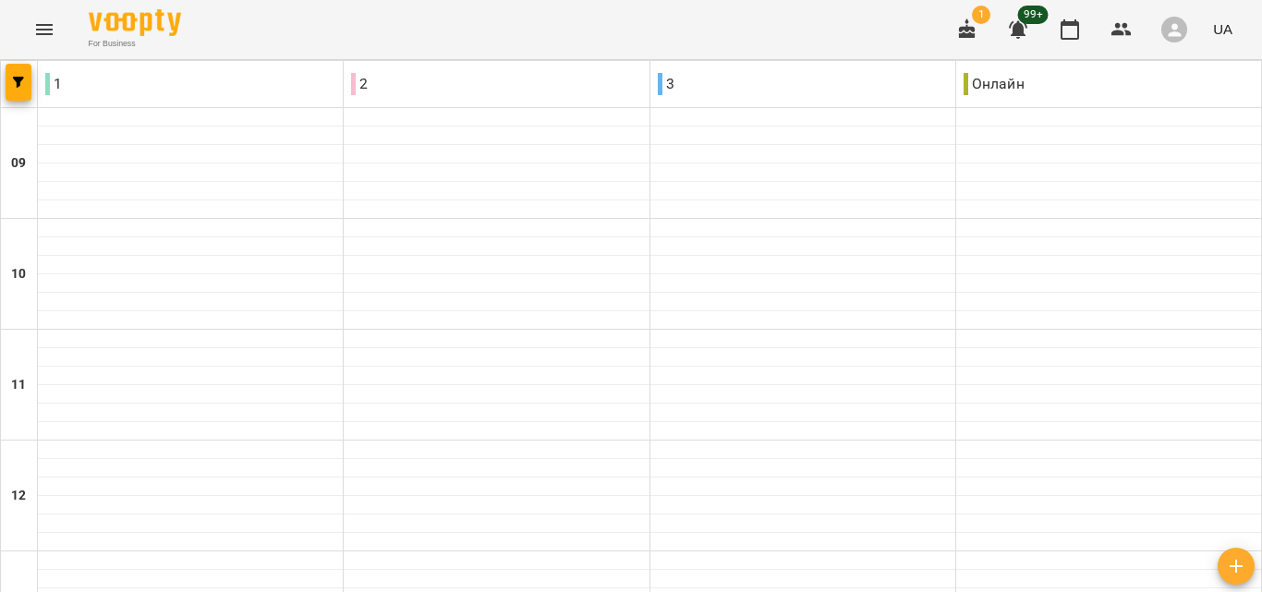
scroll to position [969, 0]
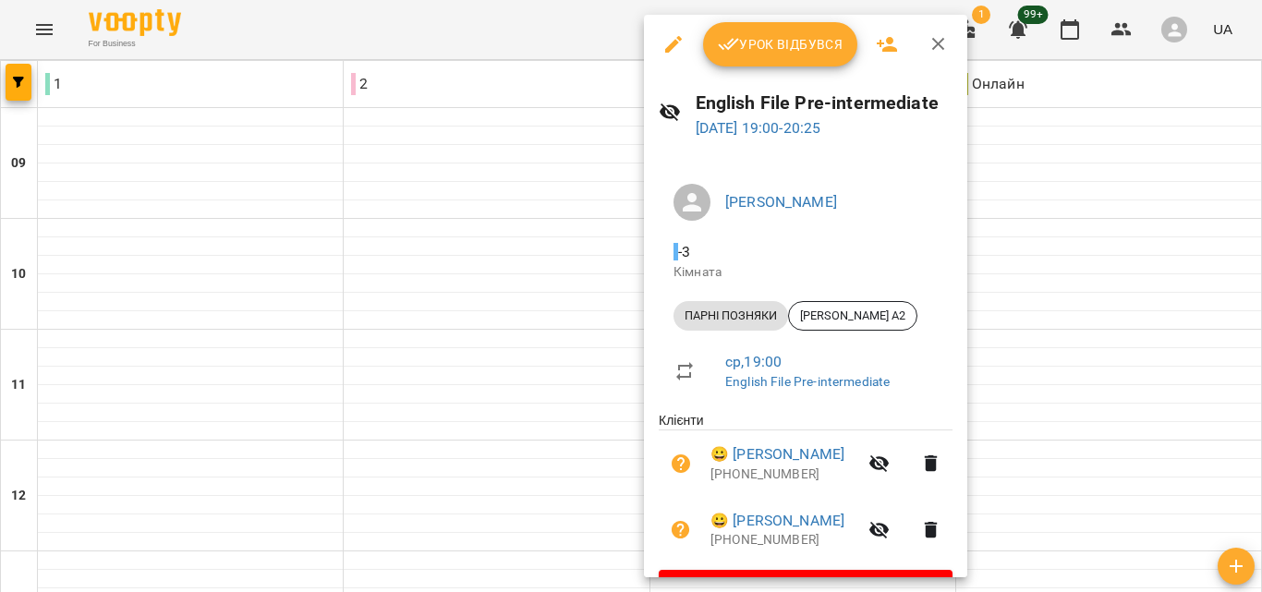
click at [523, 292] on div at bounding box center [631, 296] width 1262 height 592
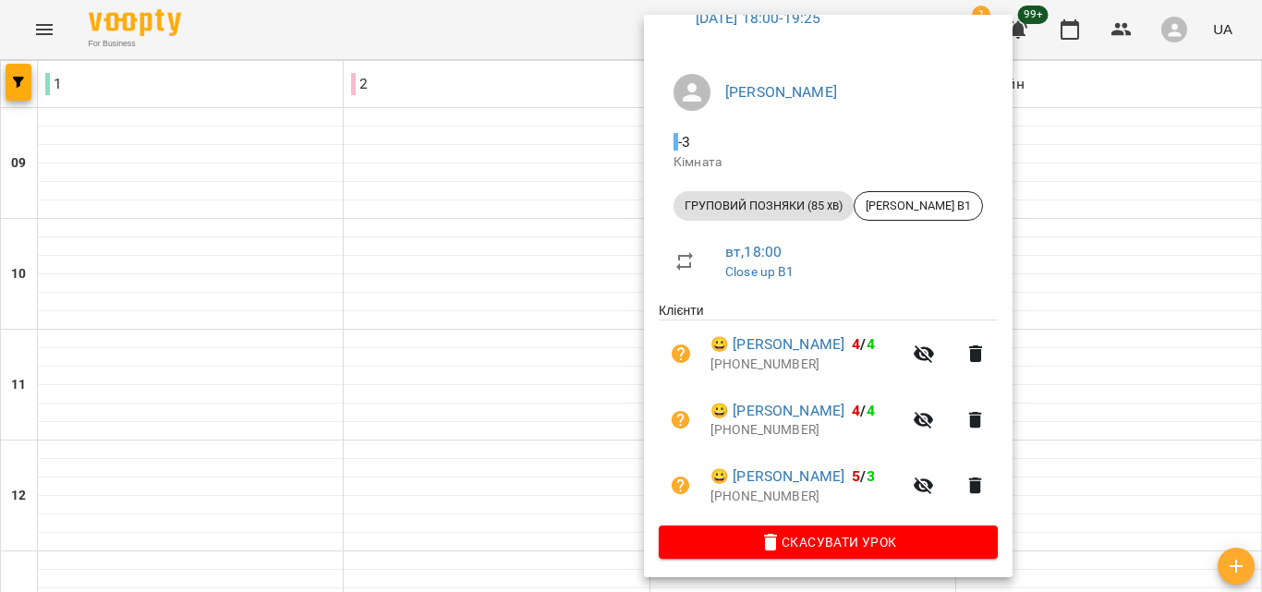
scroll to position [116, 0]
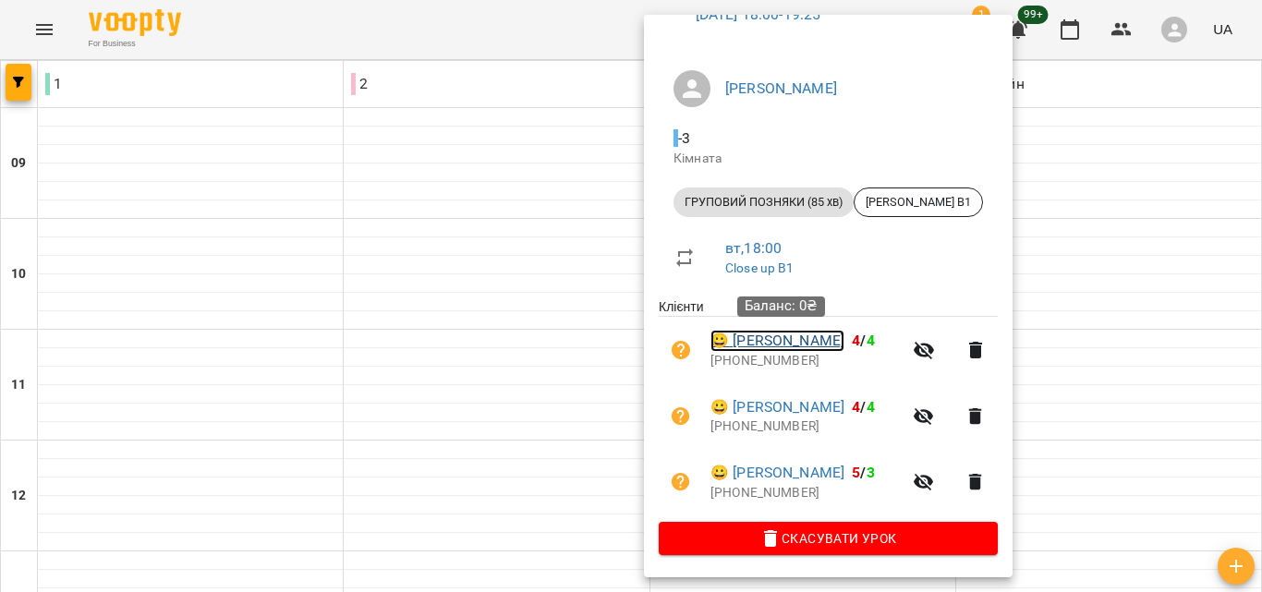
click at [826, 342] on link "😀 [PERSON_NAME]" at bounding box center [778, 341] width 134 height 22
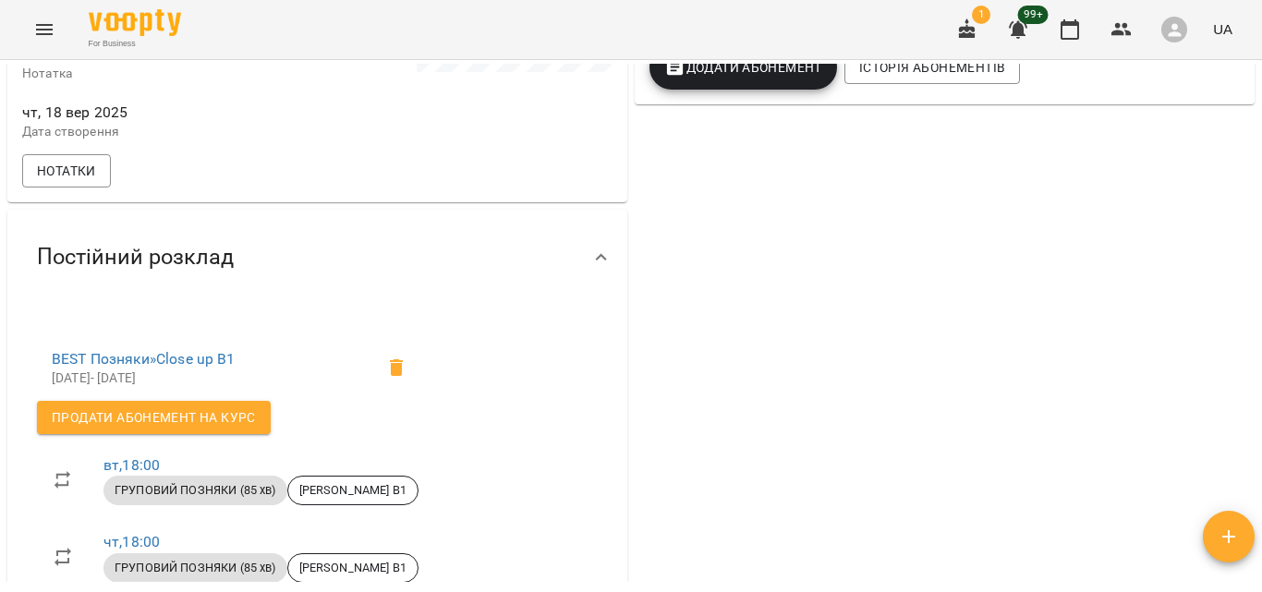
scroll to position [326, 0]
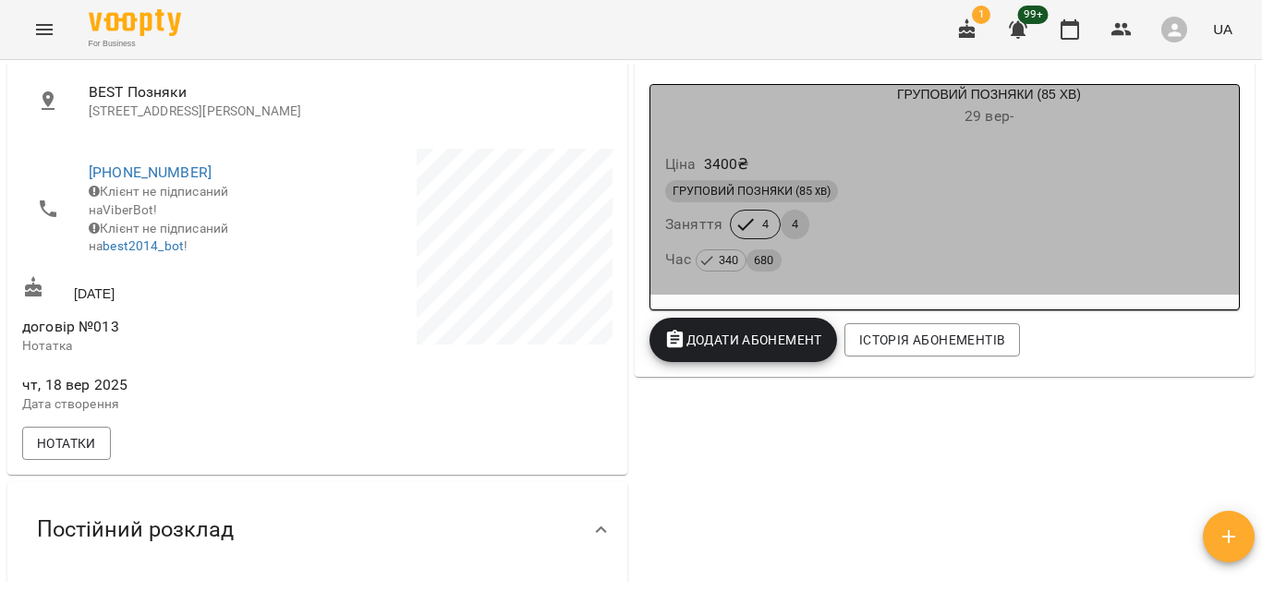
click at [962, 193] on div "ГРУПОВИЙ ПОЗНЯКИ (85 хв)" at bounding box center [944, 191] width 559 height 22
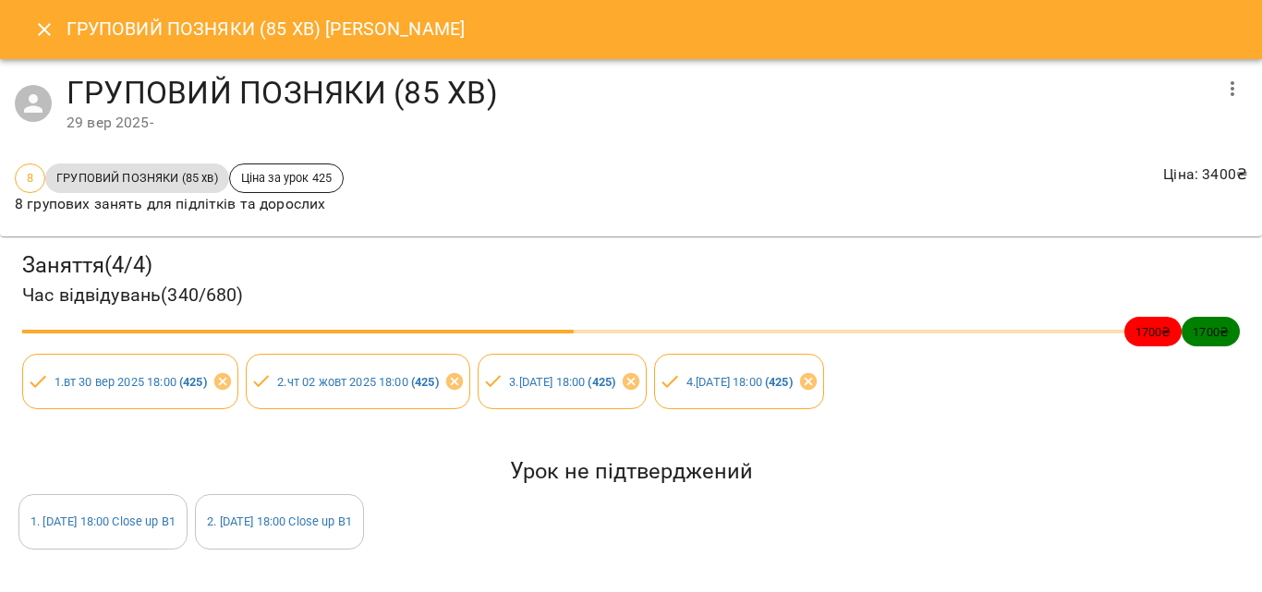
scroll to position [115, 0]
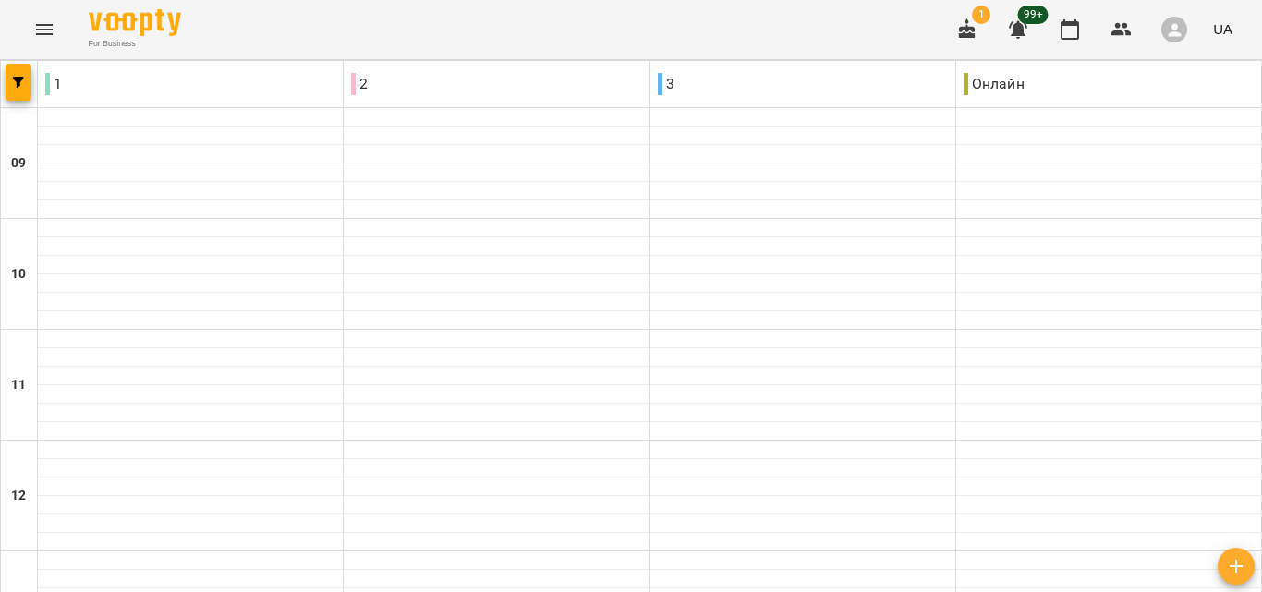
scroll to position [969, 0]
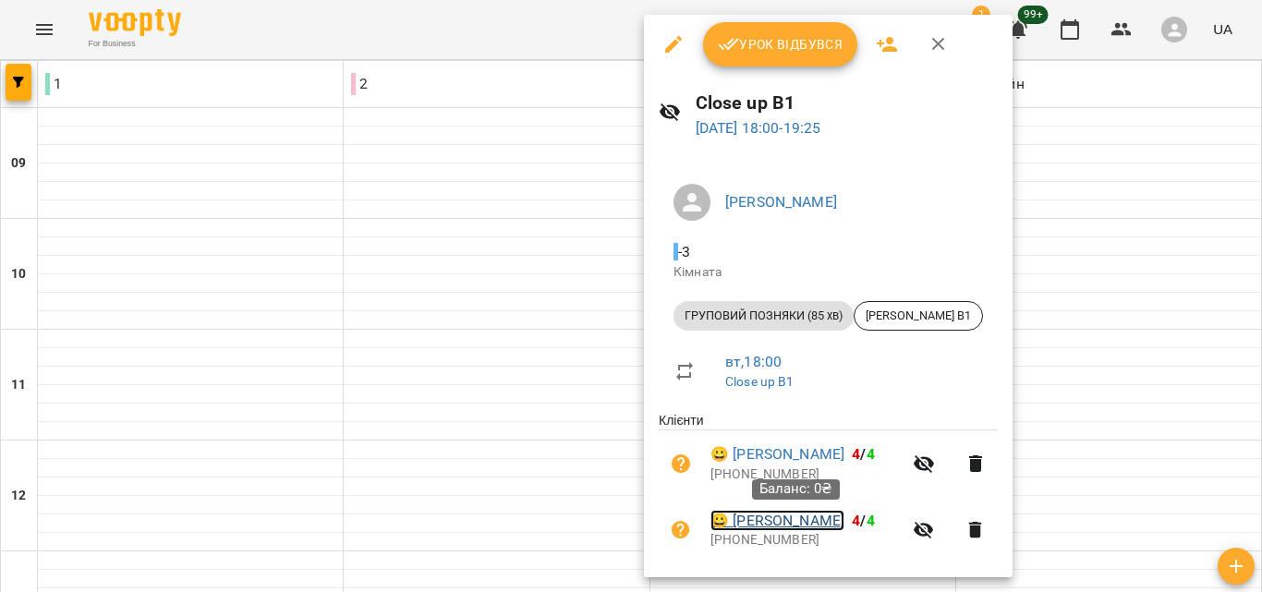
click at [770, 517] on link "😀 [PERSON_NAME]" at bounding box center [778, 521] width 134 height 22
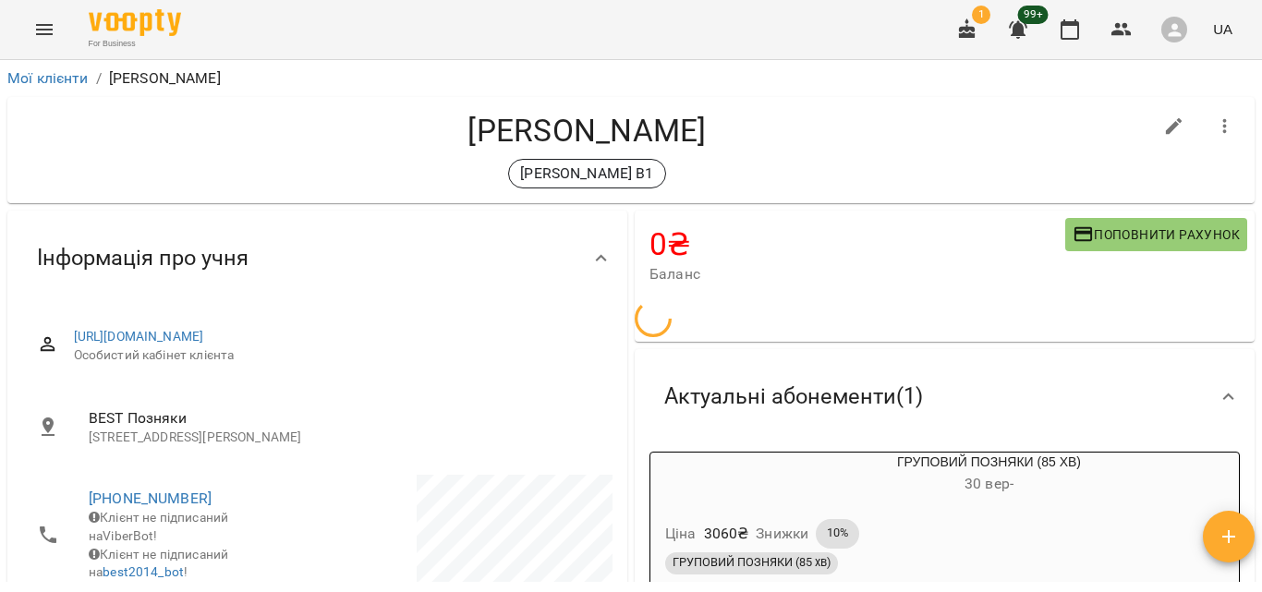
scroll to position [370, 0]
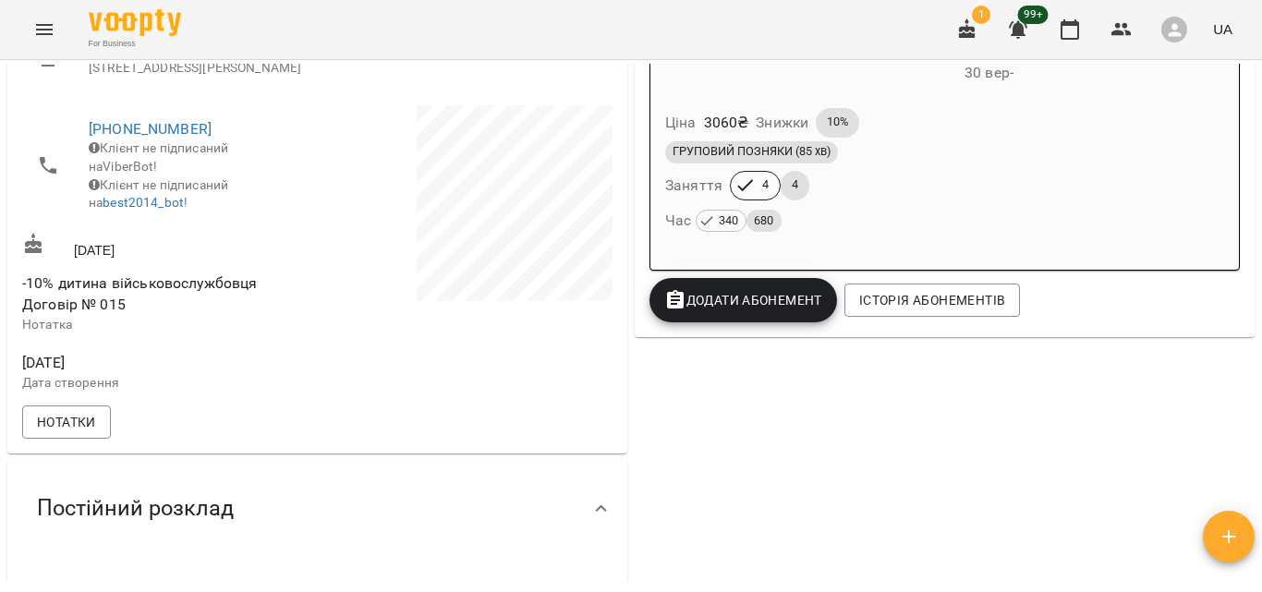
click at [1047, 135] on div "Ціна 3060 ₴ Знижки 10%" at bounding box center [945, 122] width 566 height 37
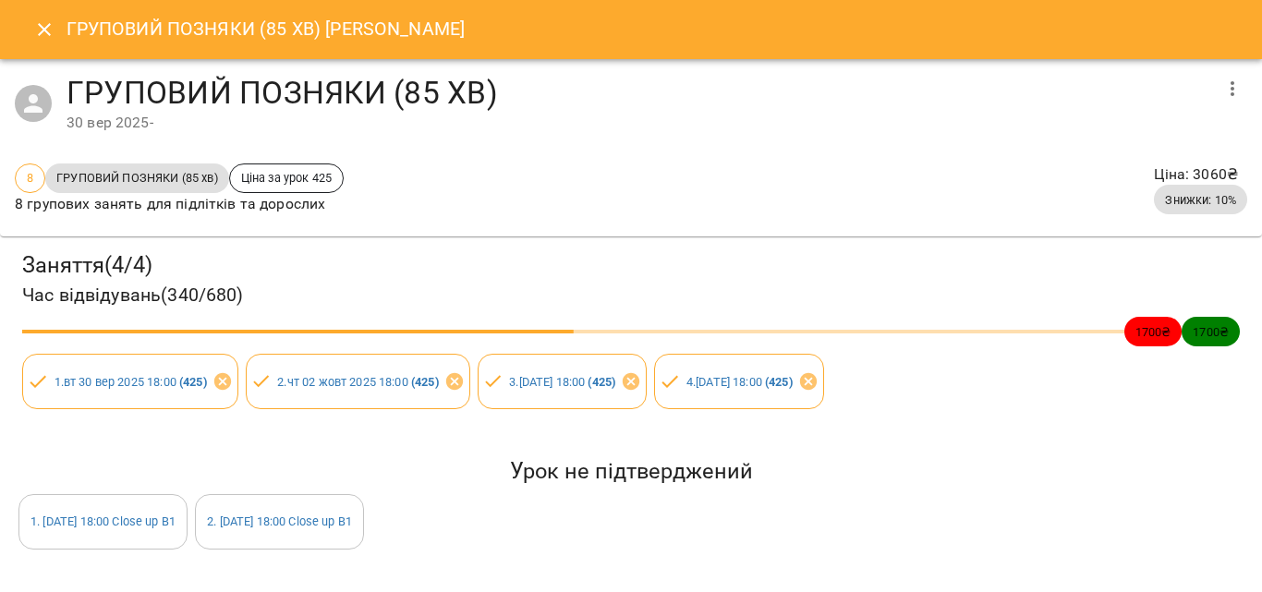
scroll to position [115, 0]
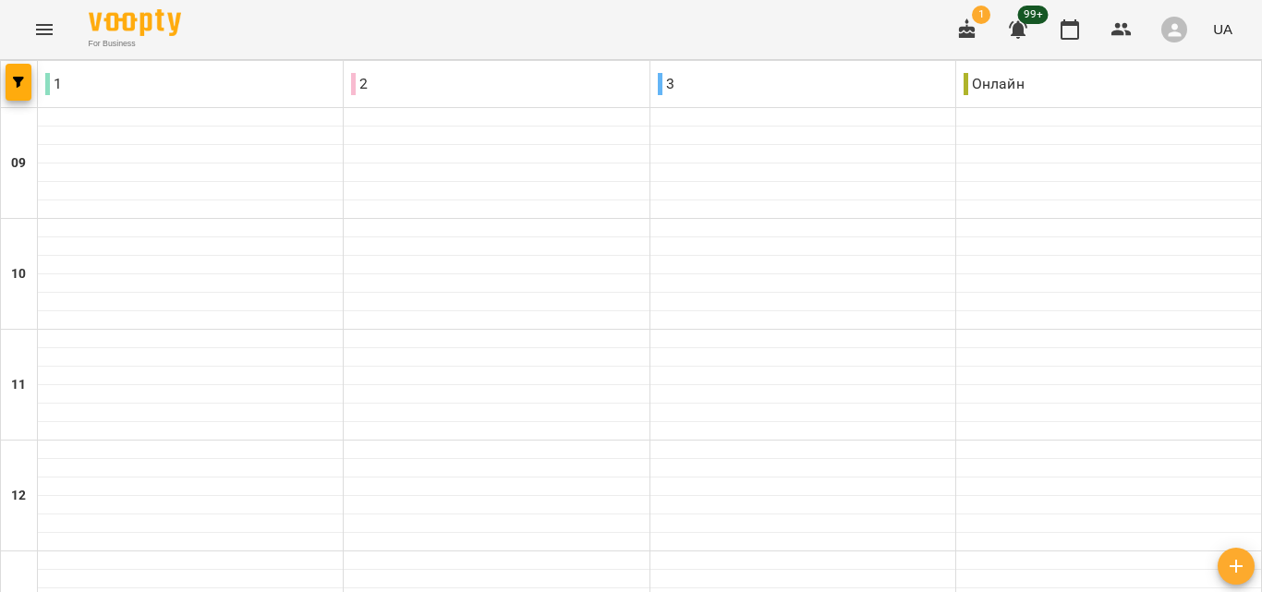
scroll to position [832, 0]
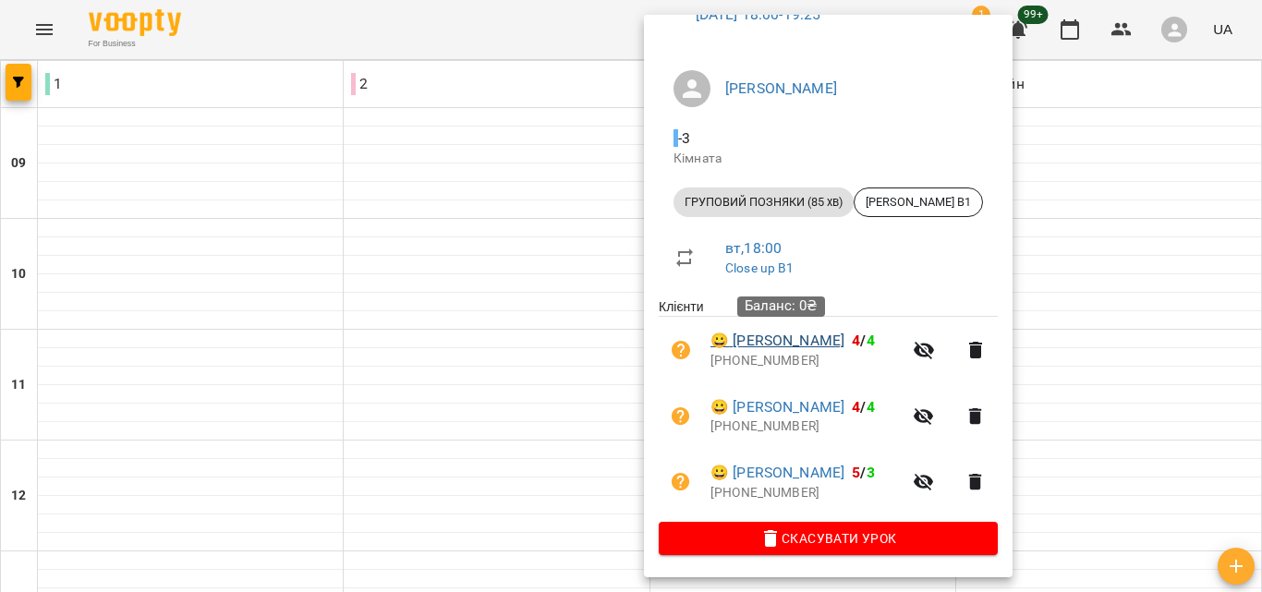
scroll to position [116, 0]
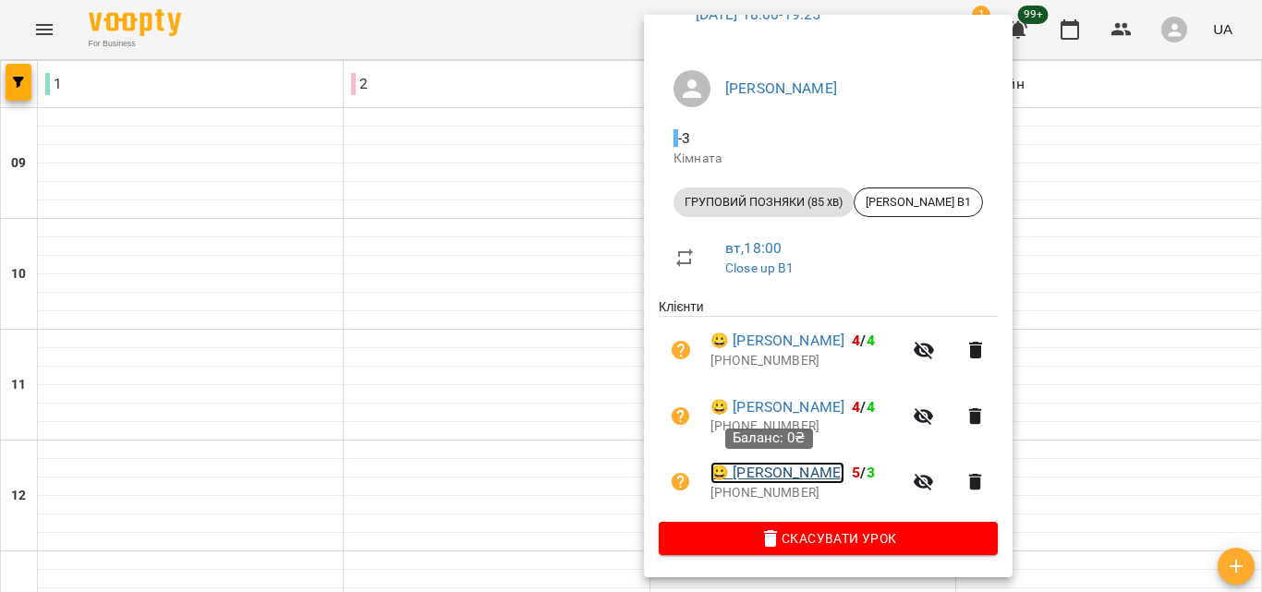
click at [777, 474] on link "😀 [PERSON_NAME]" at bounding box center [778, 473] width 134 height 22
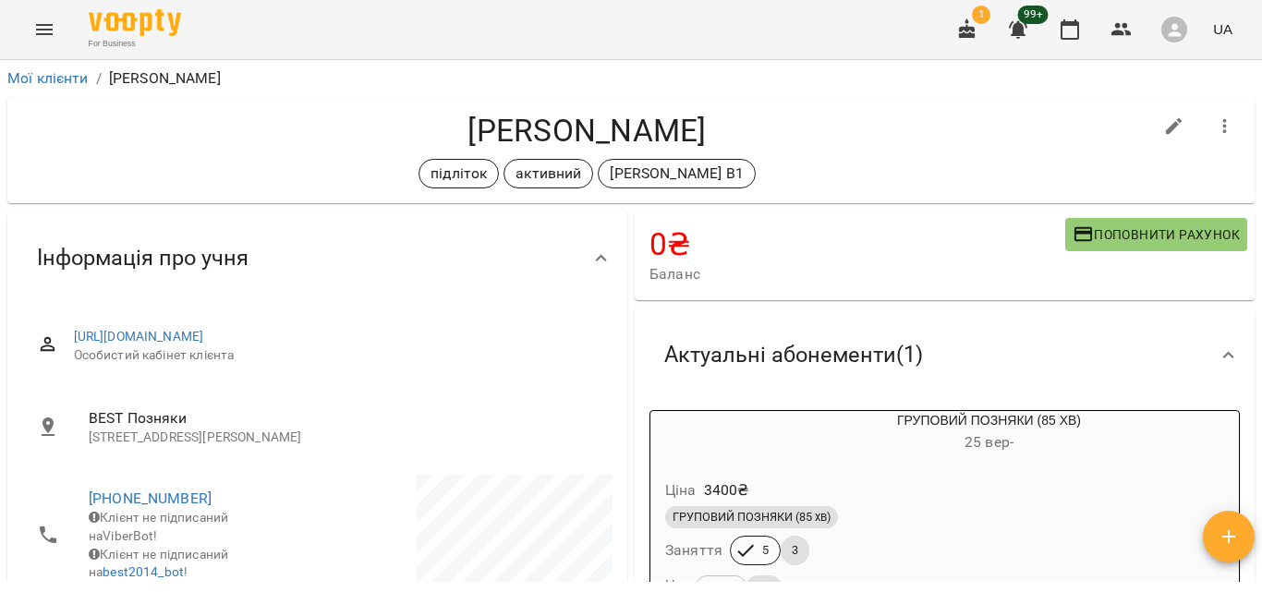
scroll to position [92, 0]
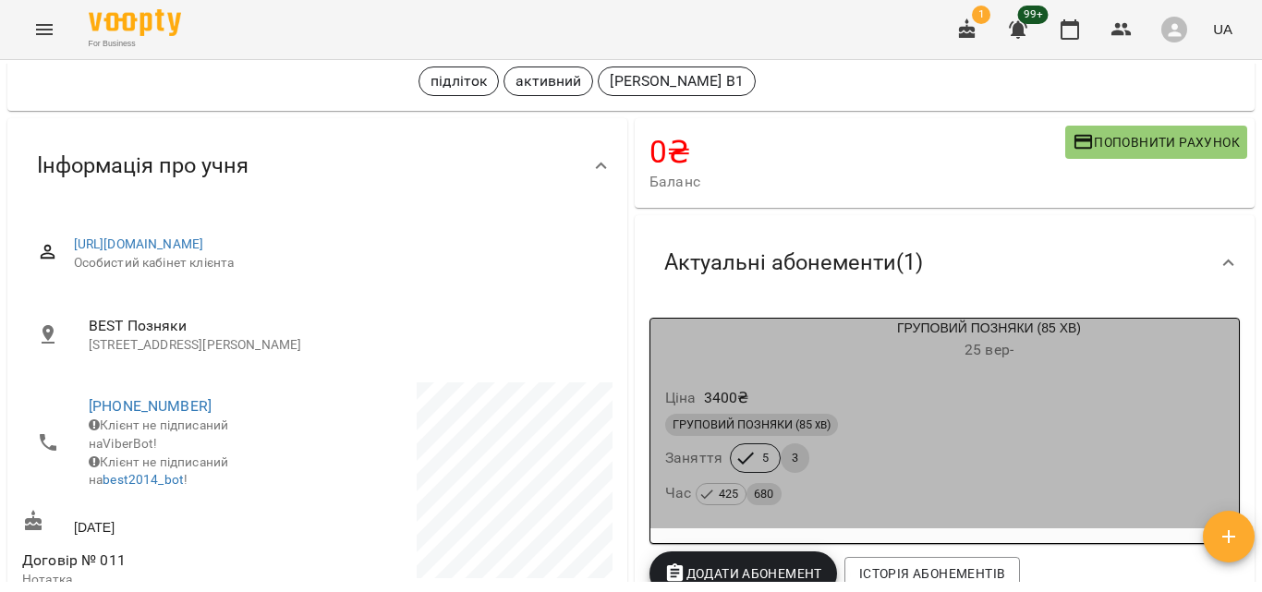
click at [949, 446] on div "ГРУПОВИЙ ПОЗНЯКИ (85 хв) Заняття 5 3 Час 425 680" at bounding box center [945, 460] width 566 height 100
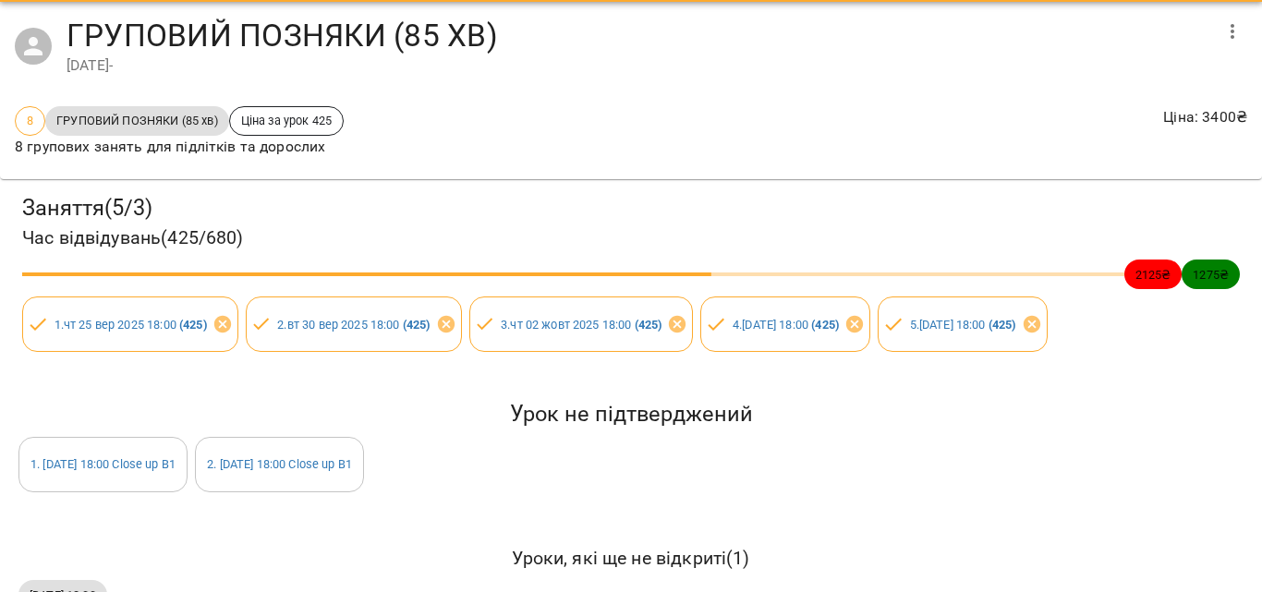
scroll to position [115, 0]
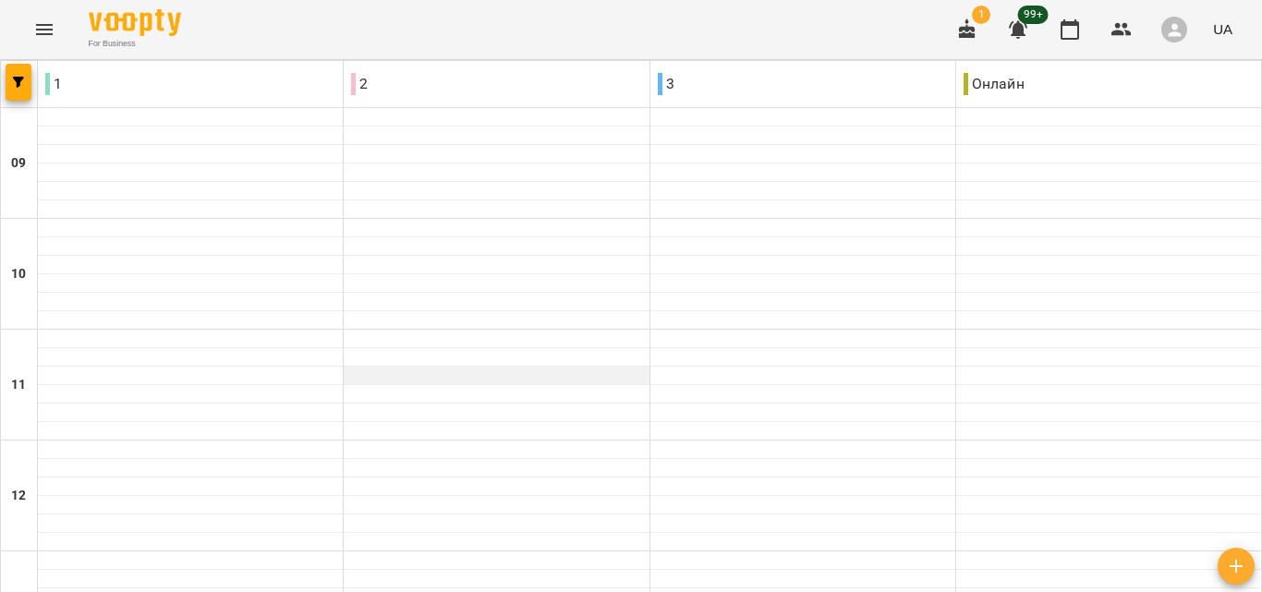
click at [584, 368] on div at bounding box center [496, 376] width 305 height 18
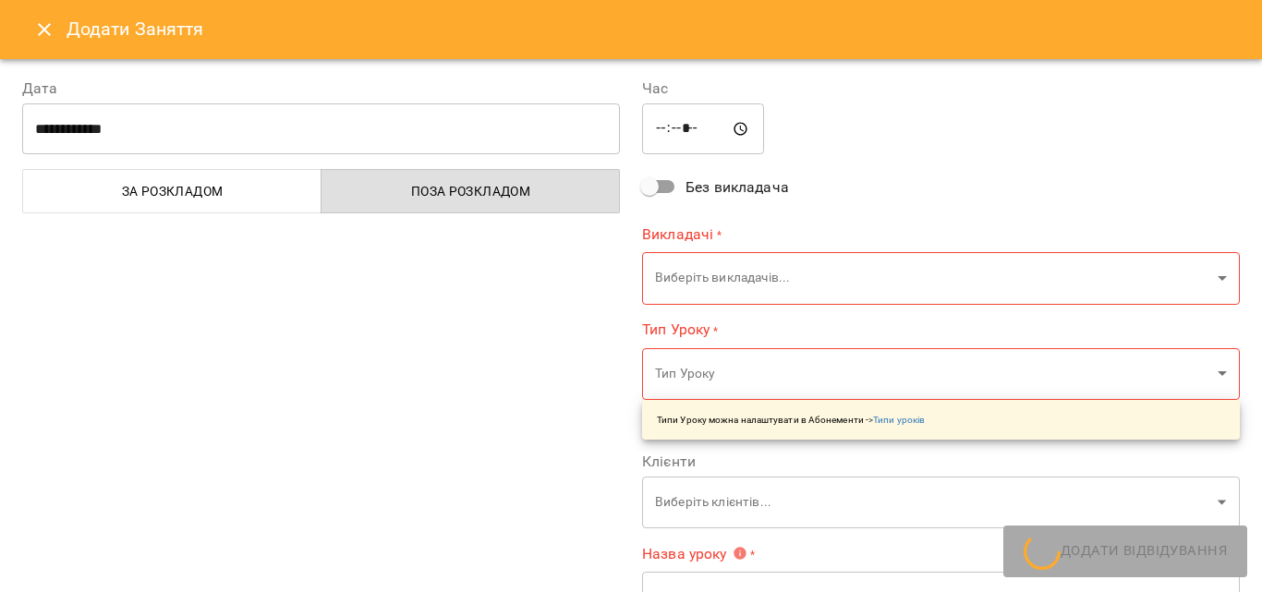
type input "**********"
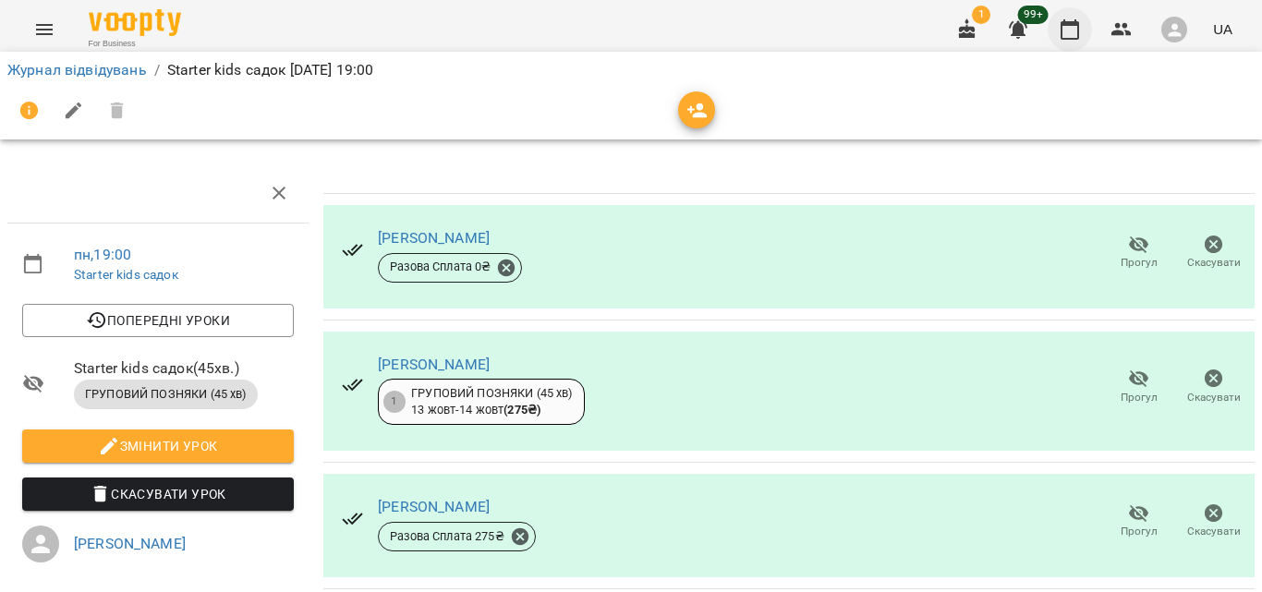
click at [1069, 33] on icon "button" at bounding box center [1070, 29] width 22 height 22
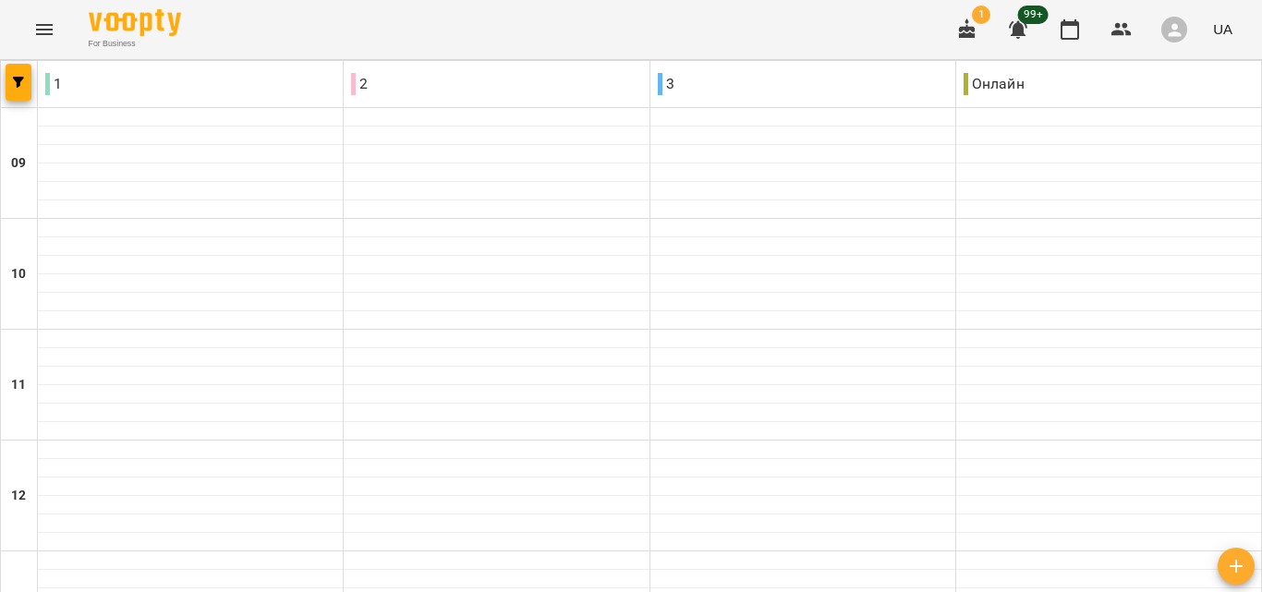
type input "**********"
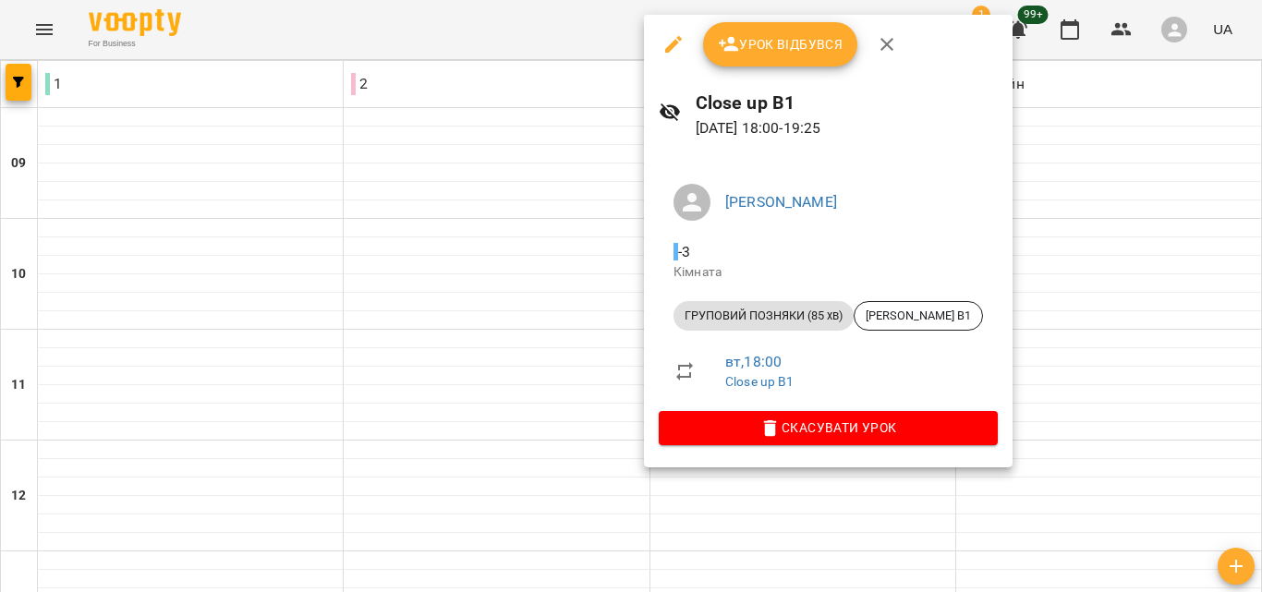
click at [517, 270] on div at bounding box center [631, 296] width 1262 height 592
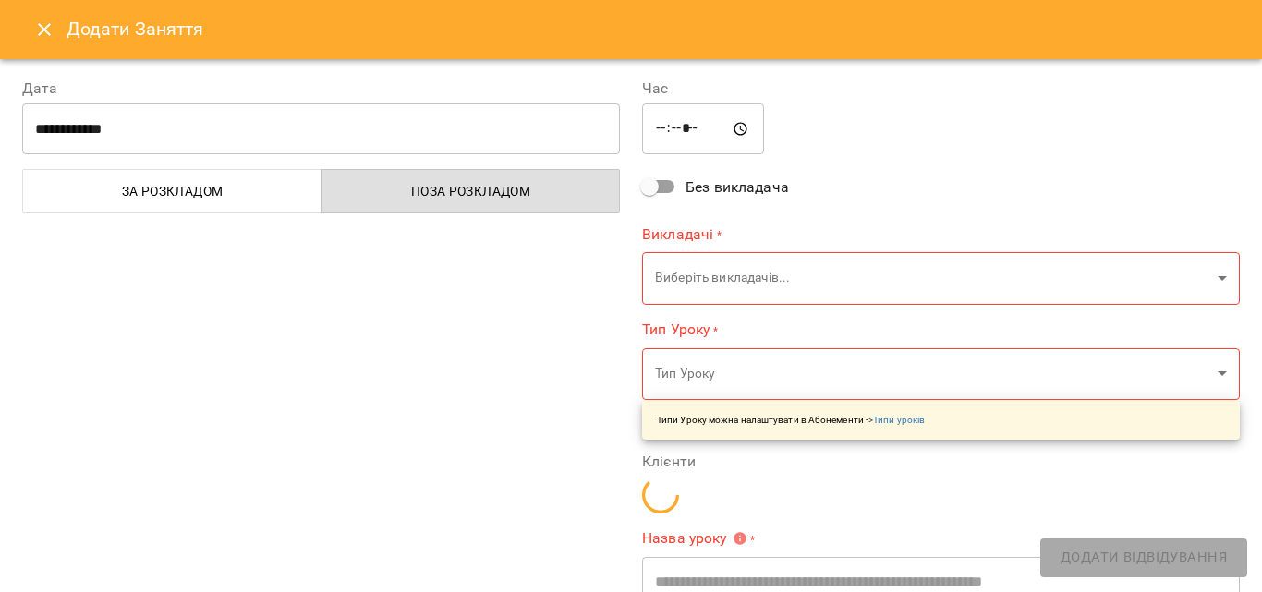
type input "**********"
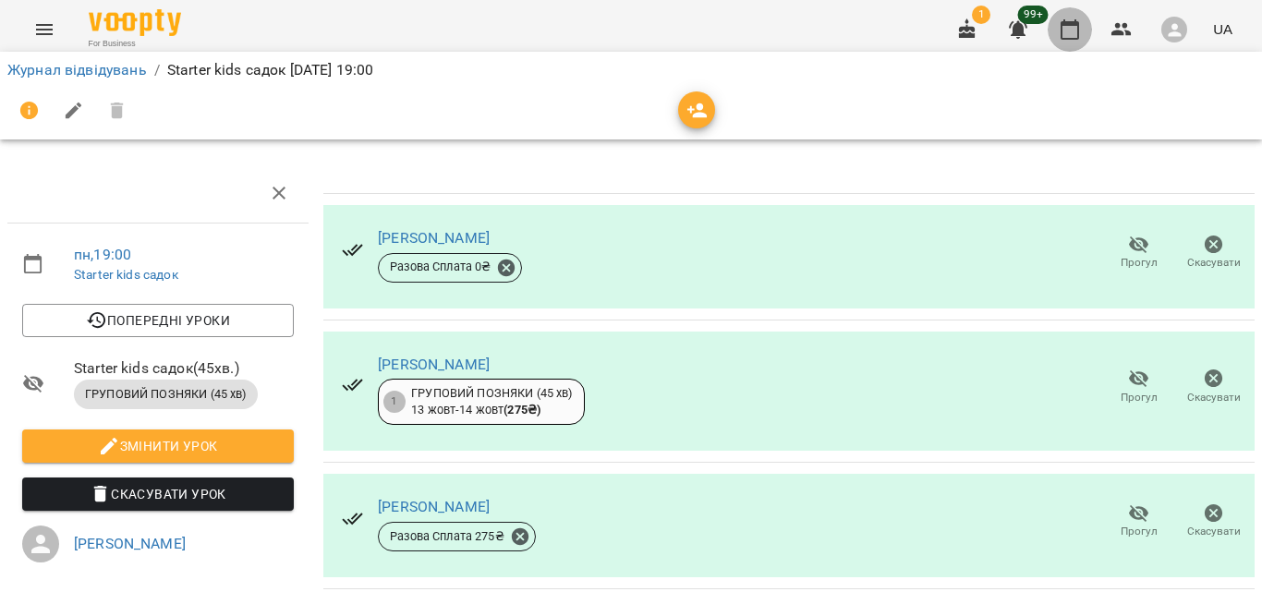
click at [1070, 35] on icon "button" at bounding box center [1070, 29] width 22 height 22
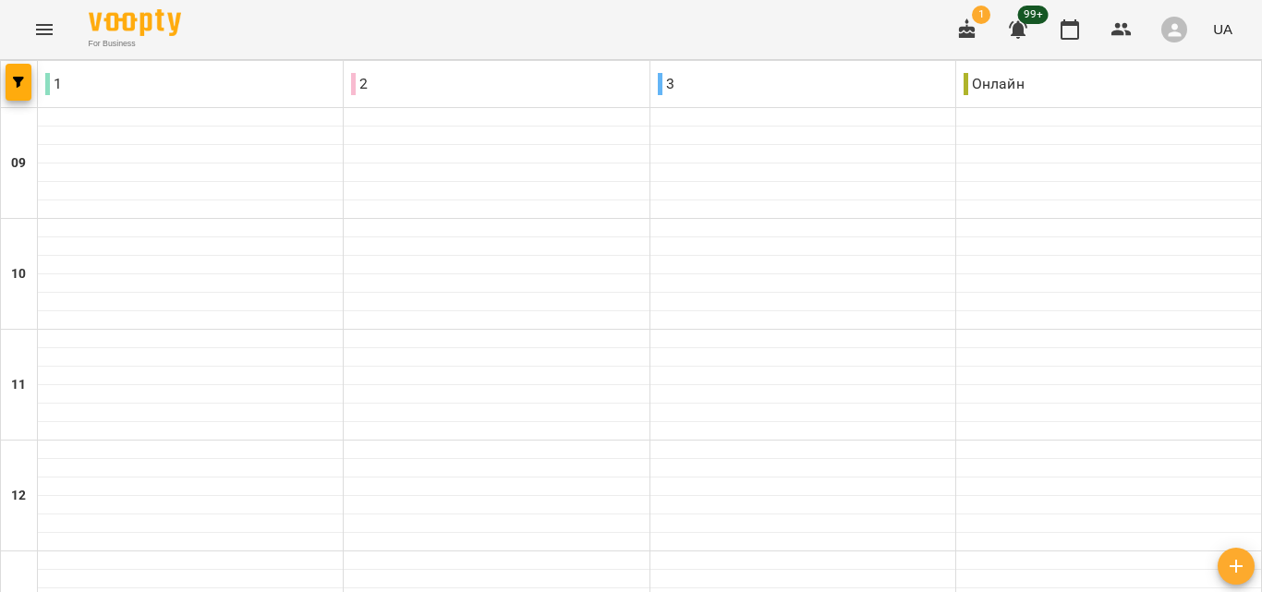
type input "**********"
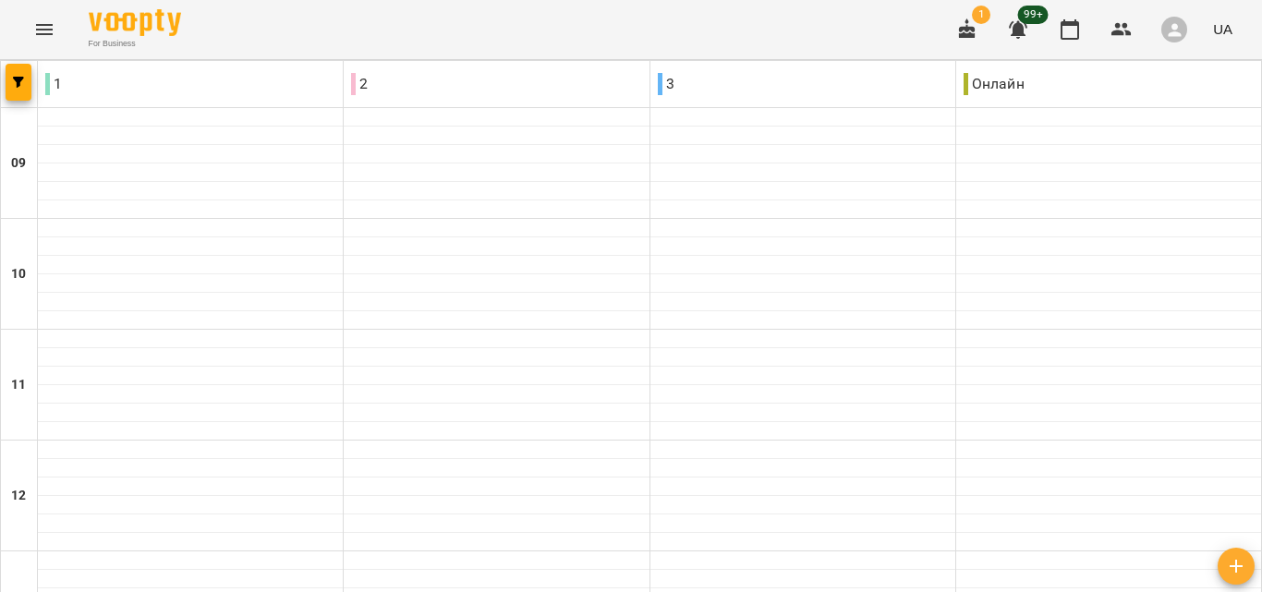
type input "**********"
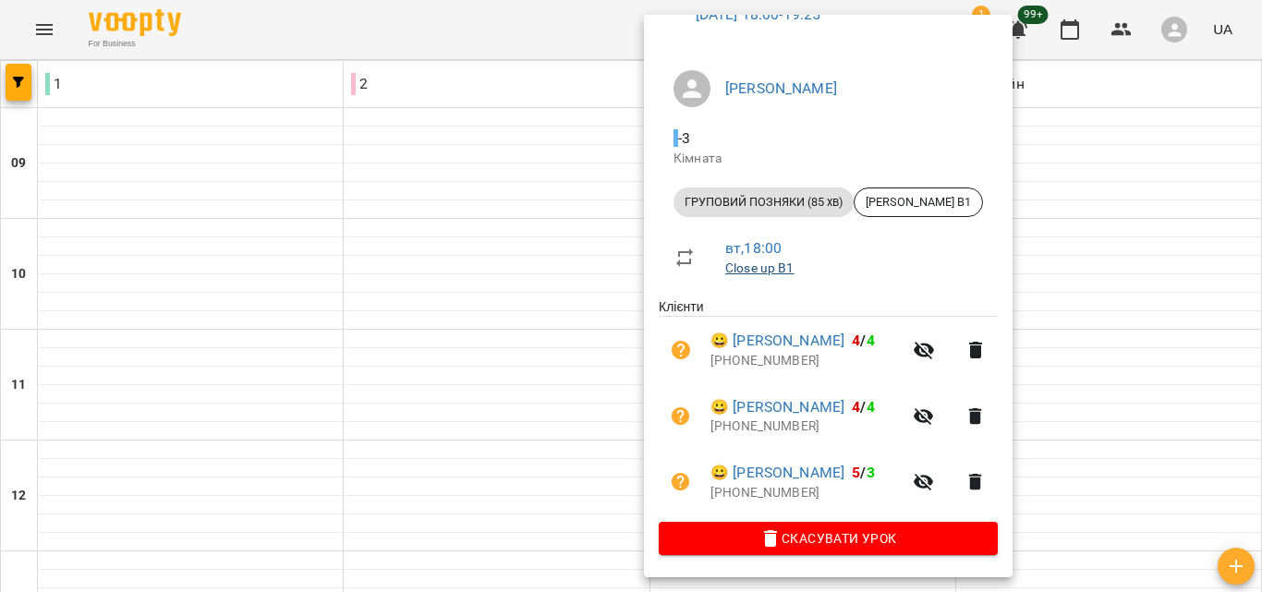
scroll to position [116, 0]
click at [790, 400] on link "😀 [PERSON_NAME]" at bounding box center [778, 407] width 134 height 22
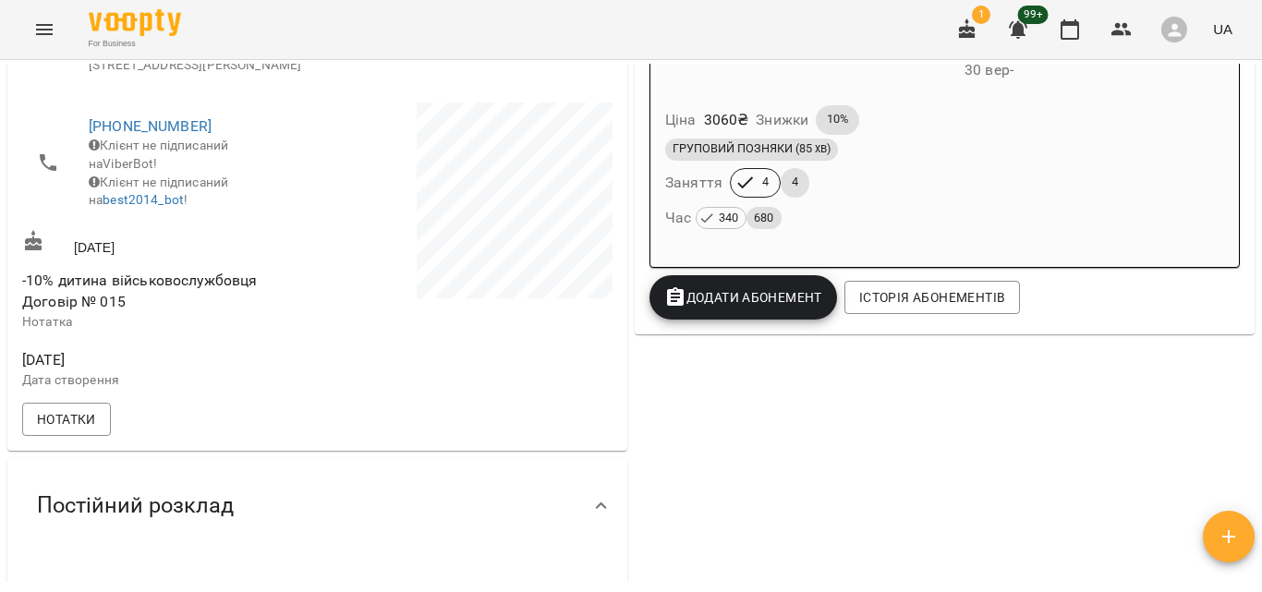
scroll to position [234, 0]
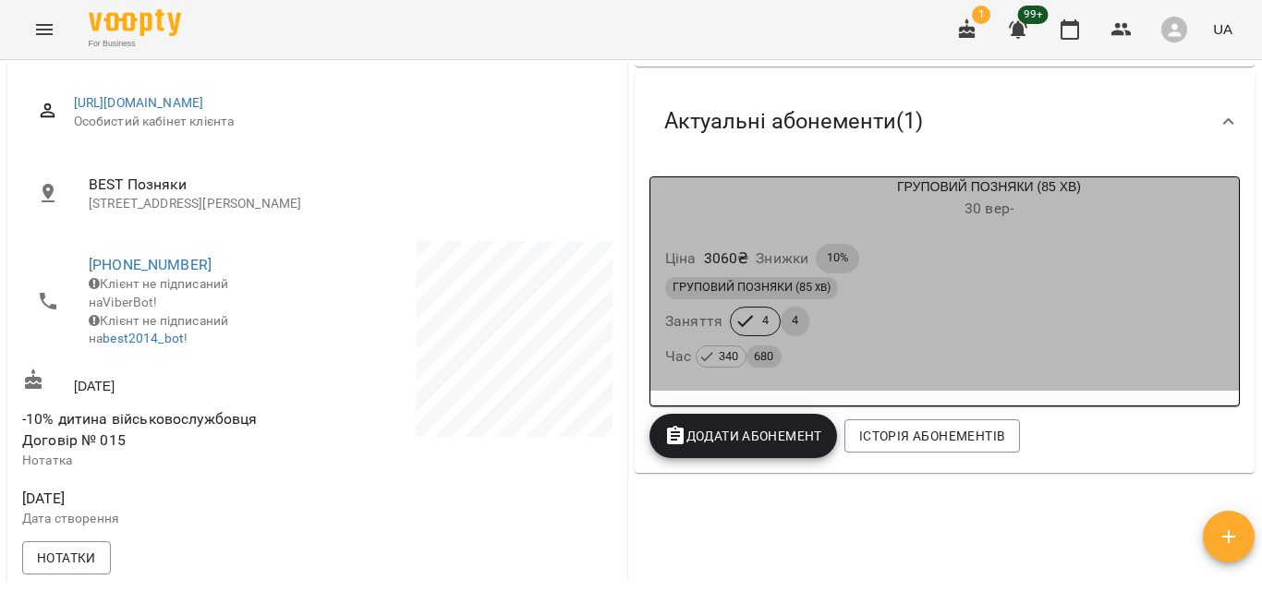
click at [962, 297] on div "ГРУПОВИЙ ПОЗНЯКИ (85 хв)" at bounding box center [944, 288] width 559 height 22
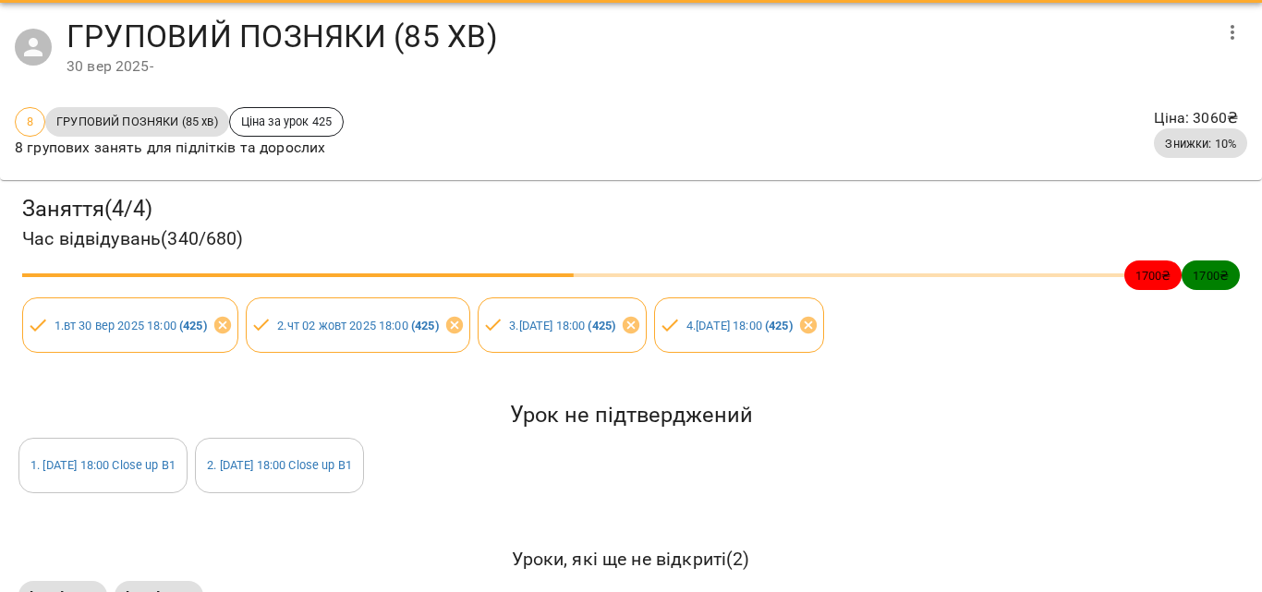
scroll to position [115, 0]
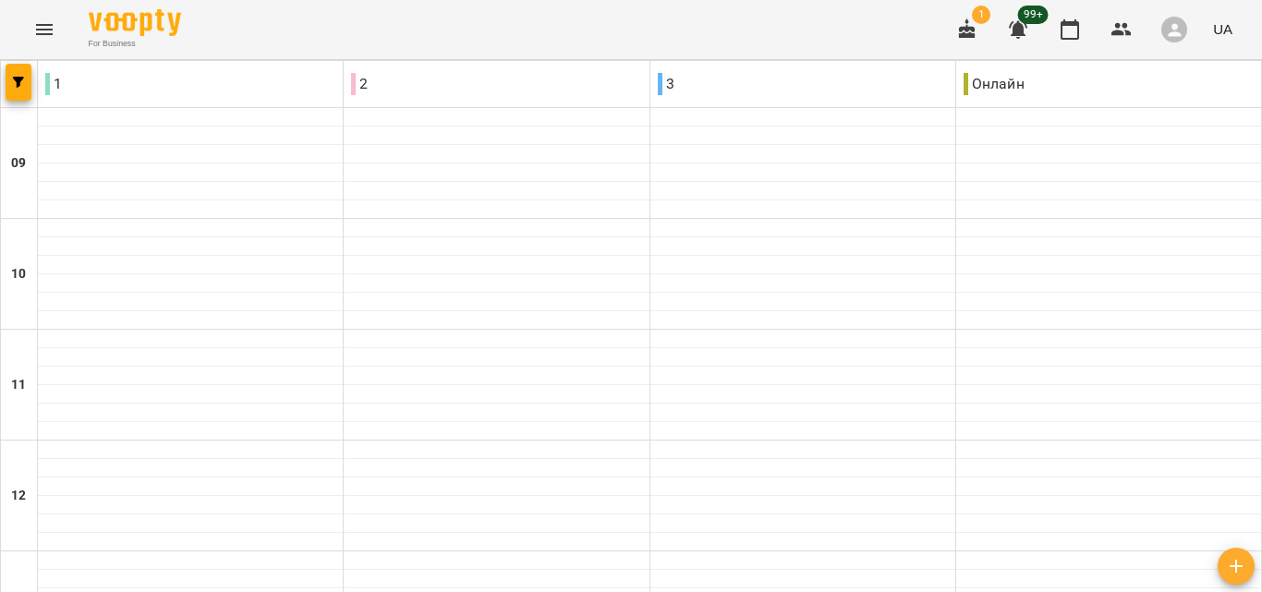
scroll to position [370, 0]
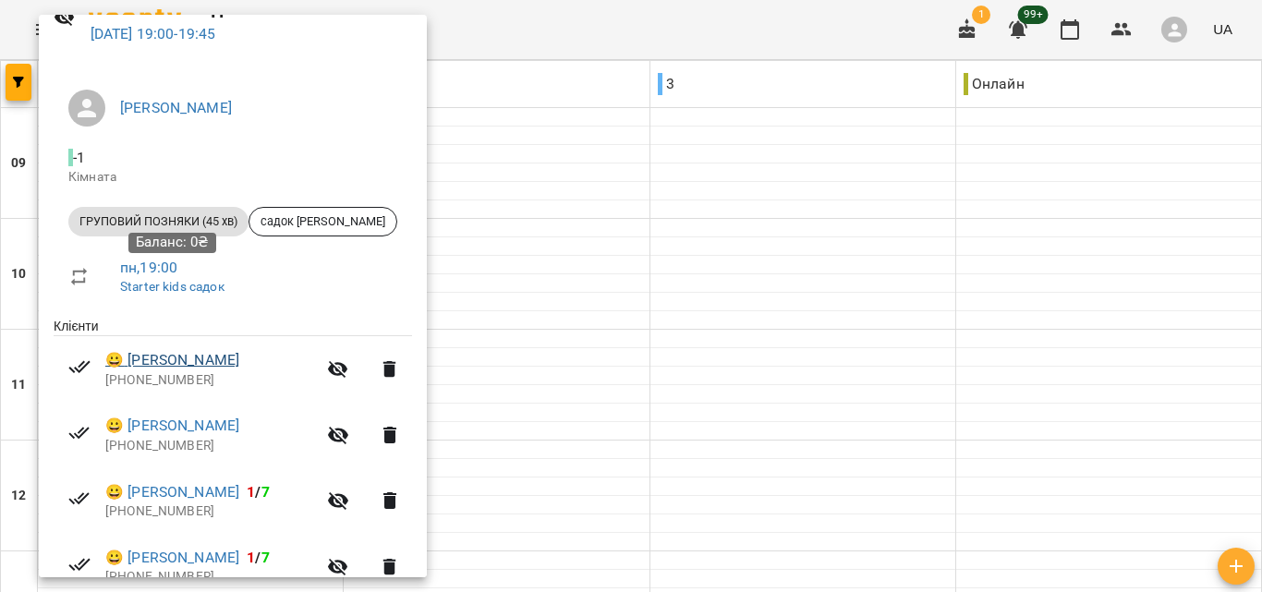
scroll to position [182, 0]
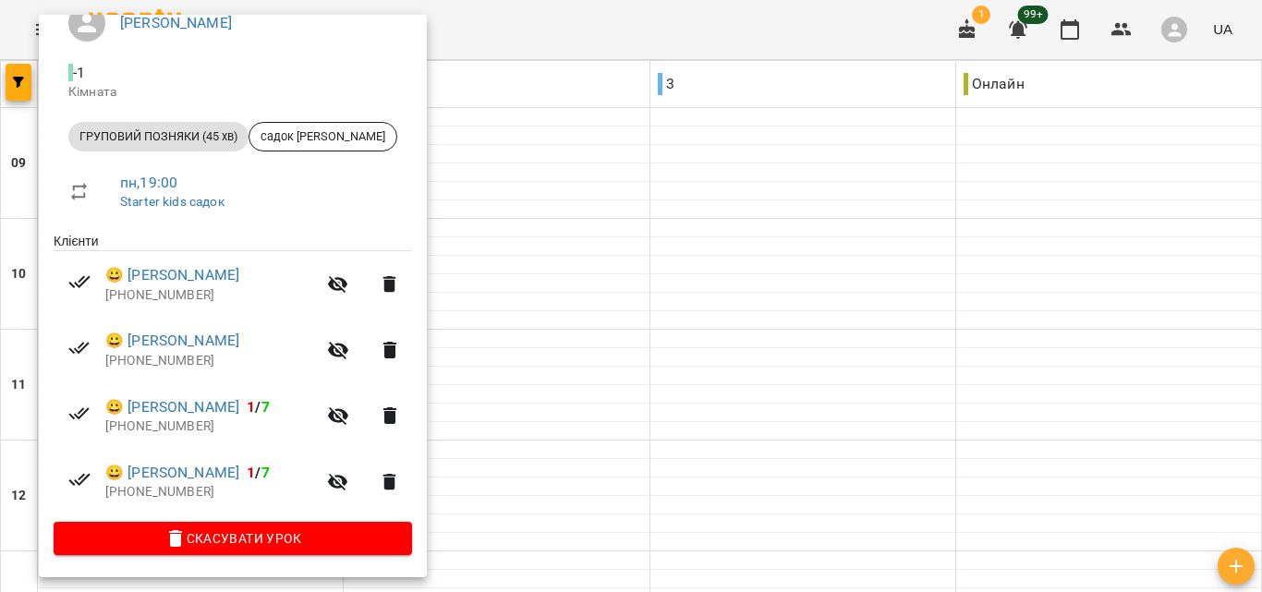
click at [785, 151] on div at bounding box center [631, 296] width 1262 height 592
